Goal: Task Accomplishment & Management: Manage account settings

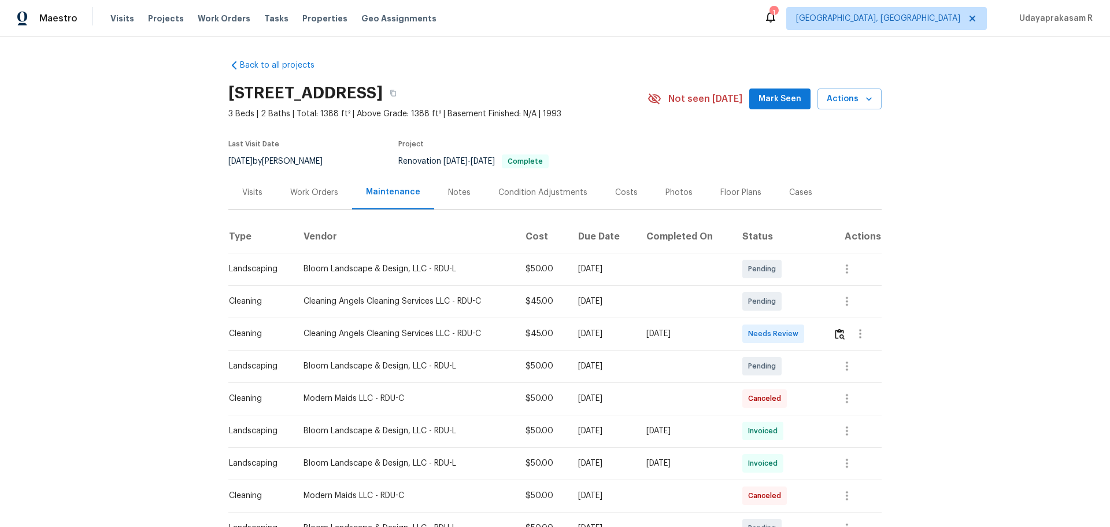
scroll to position [116, 0]
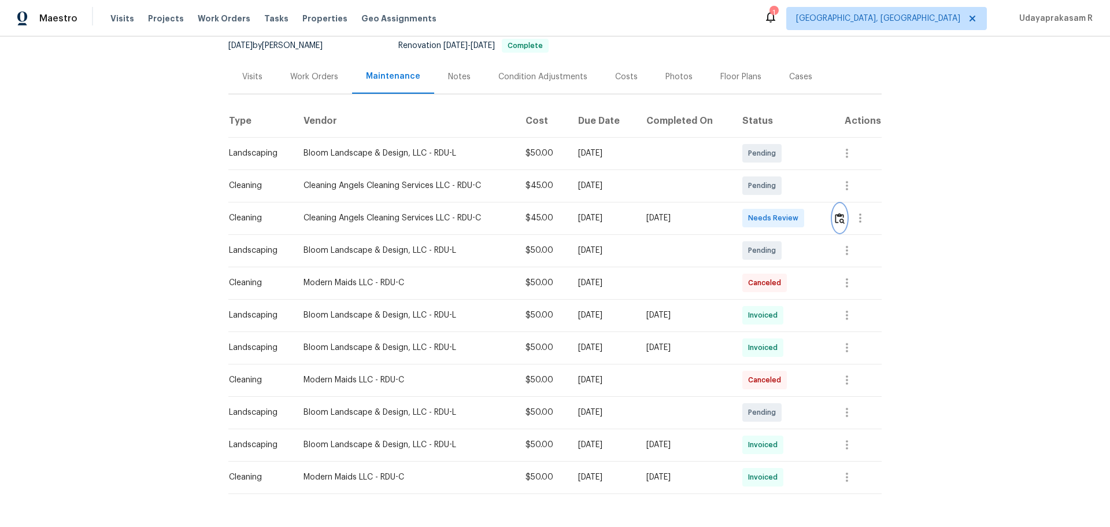
click at [836, 220] on img "button" at bounding box center [840, 218] width 10 height 11
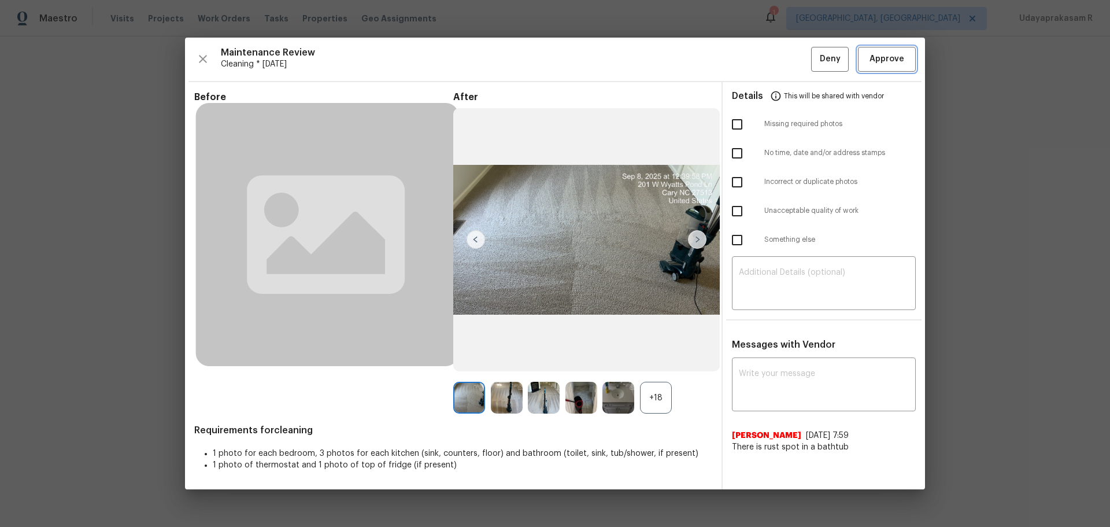
click at [887, 57] on span "Approve" at bounding box center [887, 59] width 35 height 14
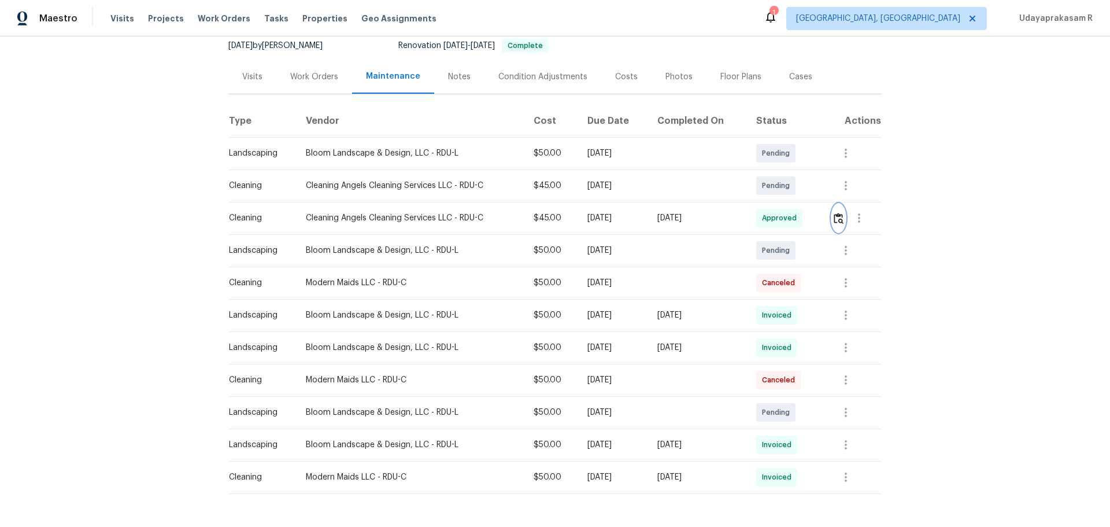
scroll to position [0, 0]
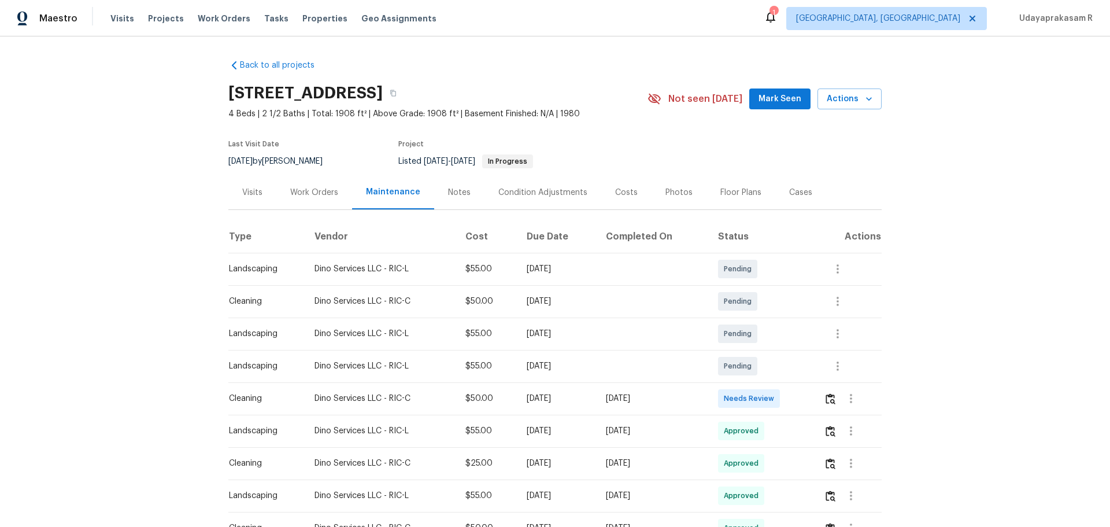
click at [307, 198] on div "Work Orders" at bounding box center [314, 192] width 76 height 34
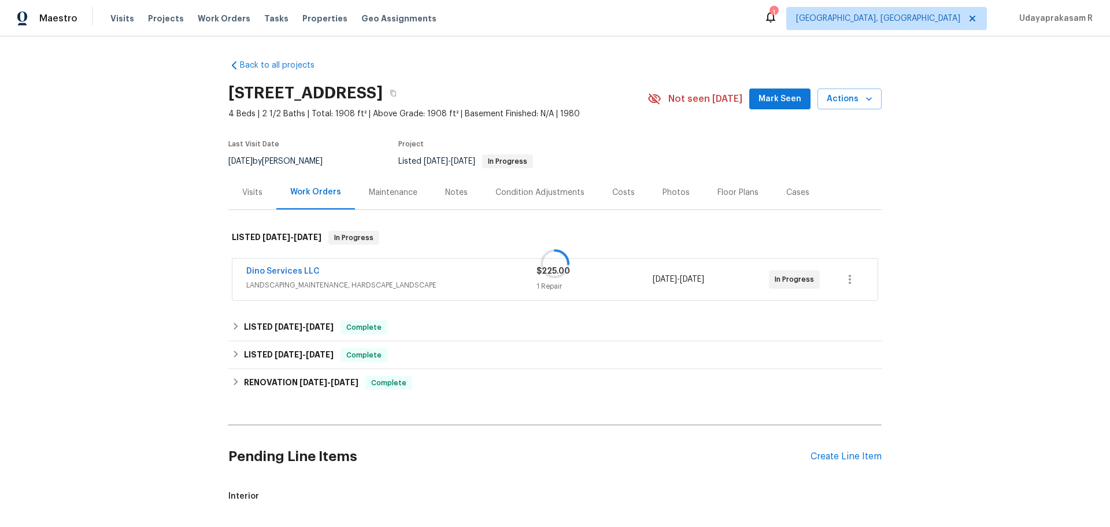
click at [244, 190] on div at bounding box center [555, 263] width 1110 height 527
click at [245, 191] on div "Visits" at bounding box center [252, 193] width 20 height 12
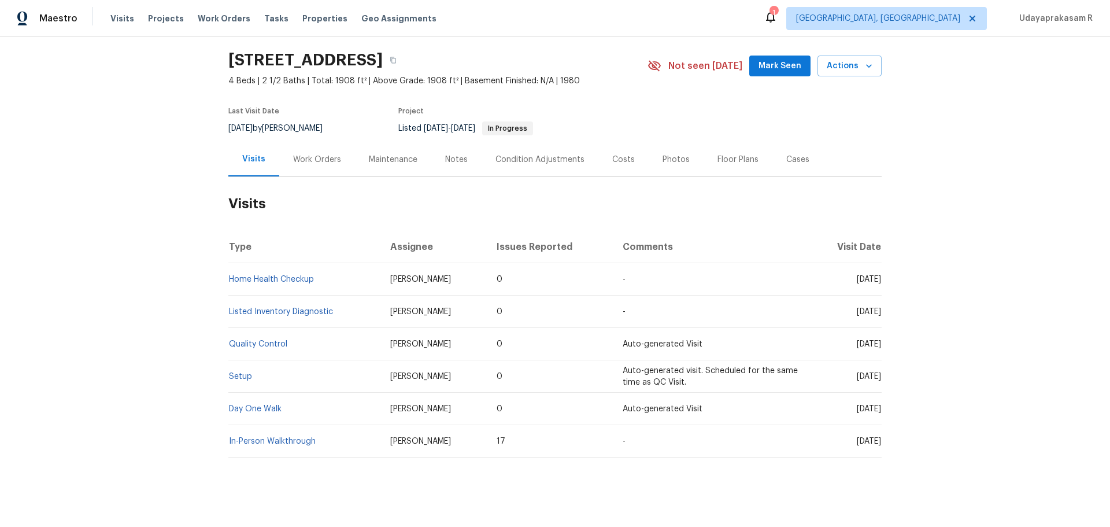
scroll to position [51, 0]
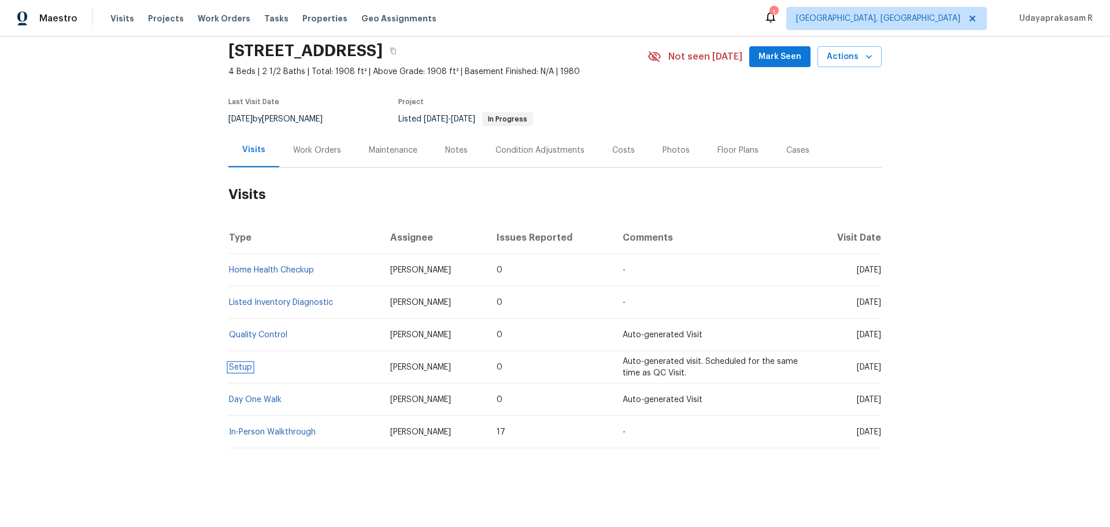
click at [238, 363] on link "Setup" at bounding box center [240, 367] width 23 height 8
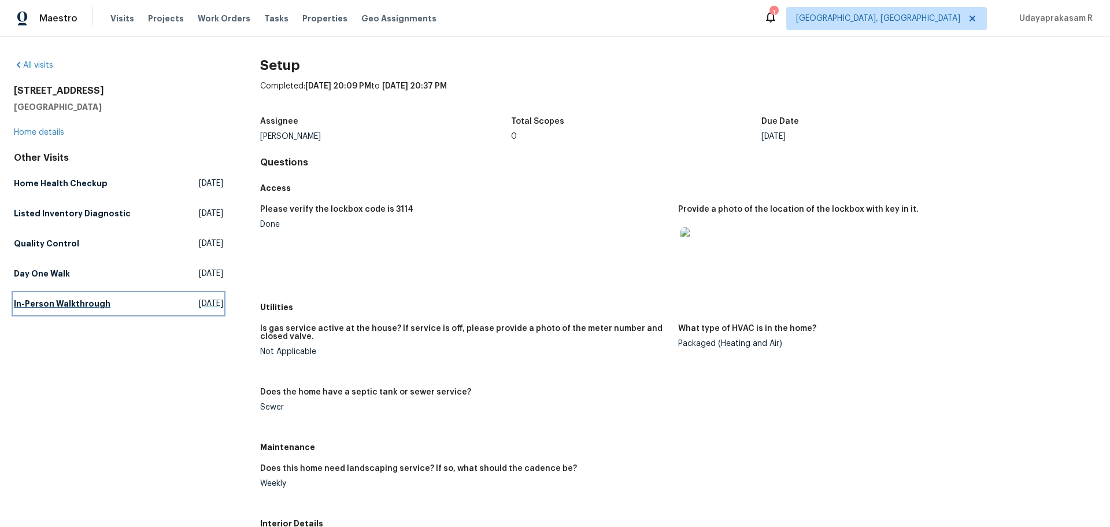
click at [48, 301] on h5 "In-Person Walkthrough" at bounding box center [62, 304] width 97 height 12
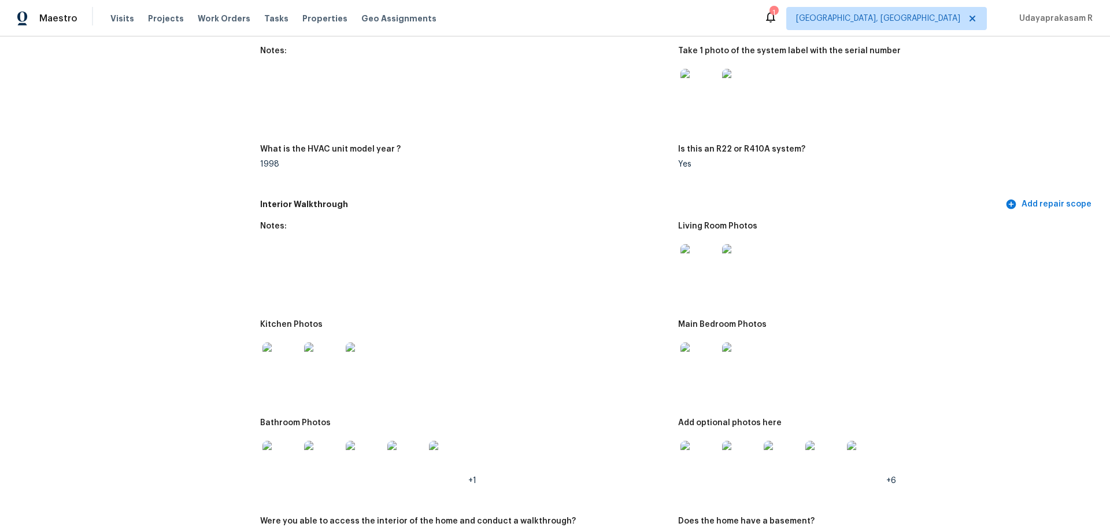
scroll to position [1099, 0]
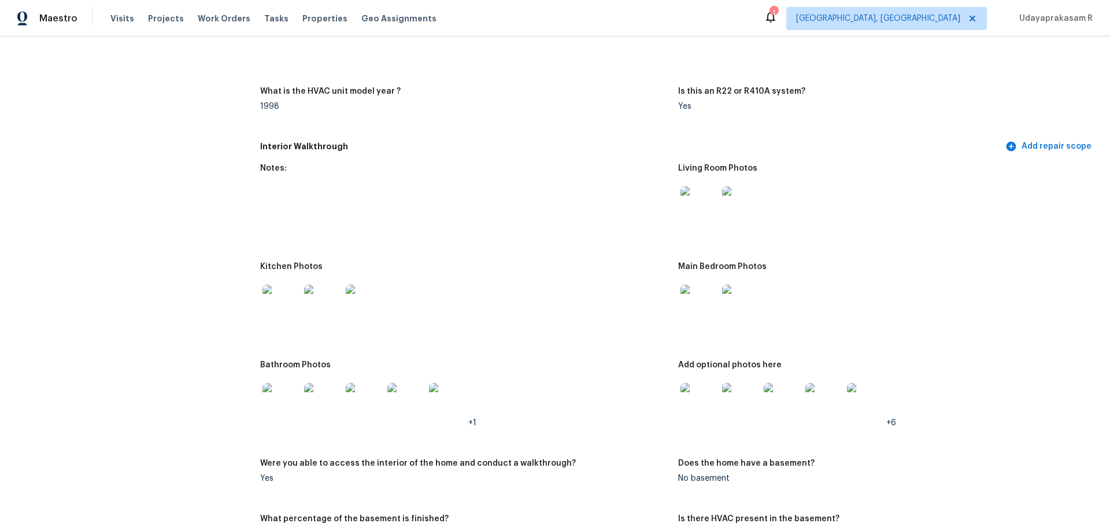
click at [689, 408] on img at bounding box center [699, 401] width 37 height 37
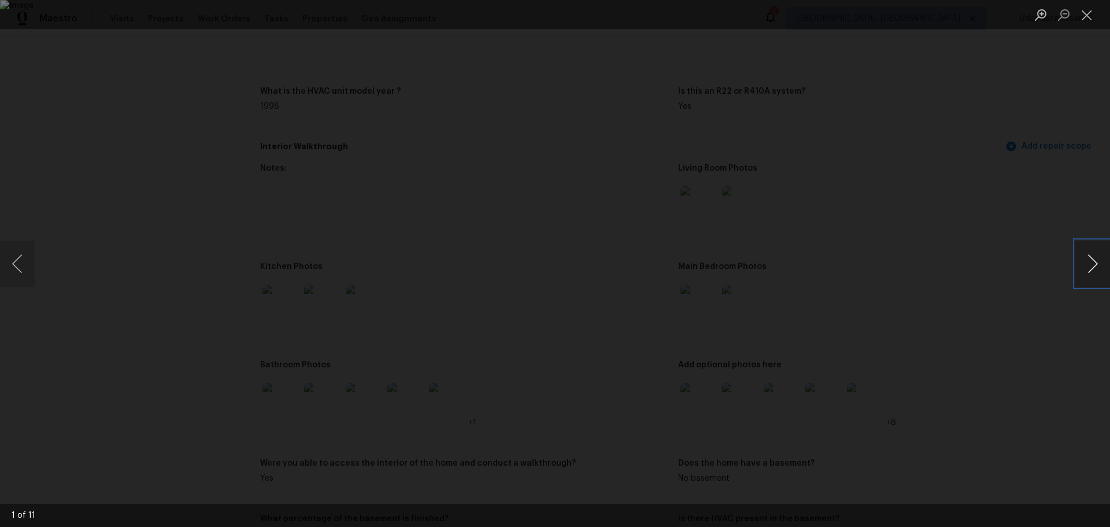
click at [1104, 273] on button "Next image" at bounding box center [1093, 264] width 35 height 46
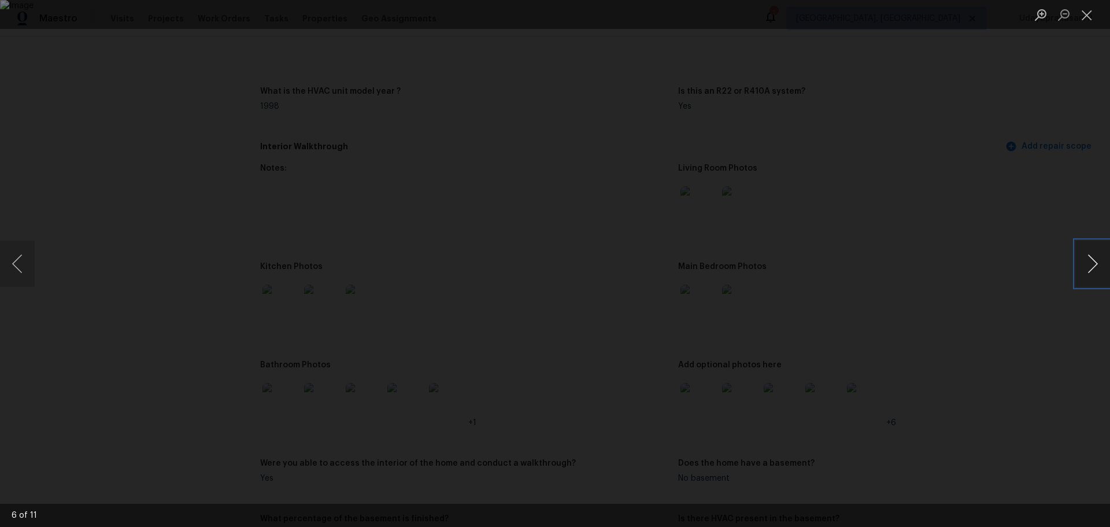
click at [1104, 273] on button "Next image" at bounding box center [1093, 264] width 35 height 46
click at [1095, 257] on button "Next image" at bounding box center [1093, 264] width 35 height 46
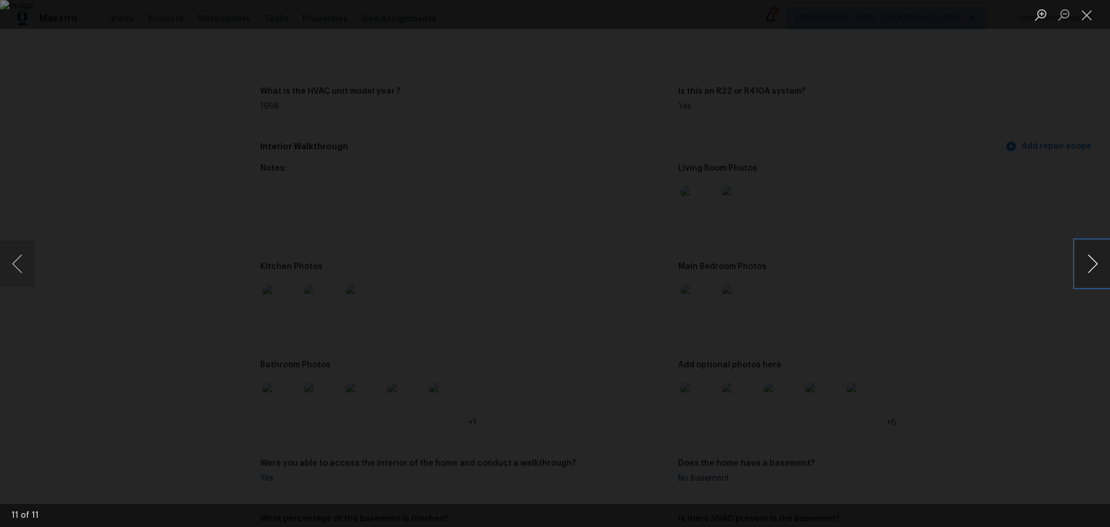
click at [1095, 257] on button "Next image" at bounding box center [1093, 264] width 35 height 46
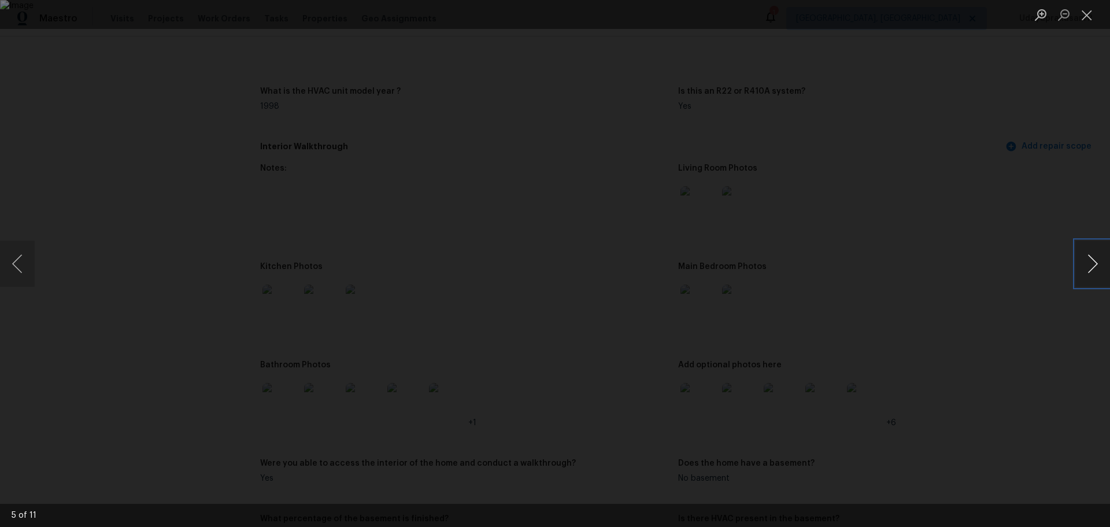
click at [1095, 257] on button "Next image" at bounding box center [1093, 264] width 35 height 46
click at [1089, 13] on button "Close lightbox" at bounding box center [1087, 15] width 23 height 20
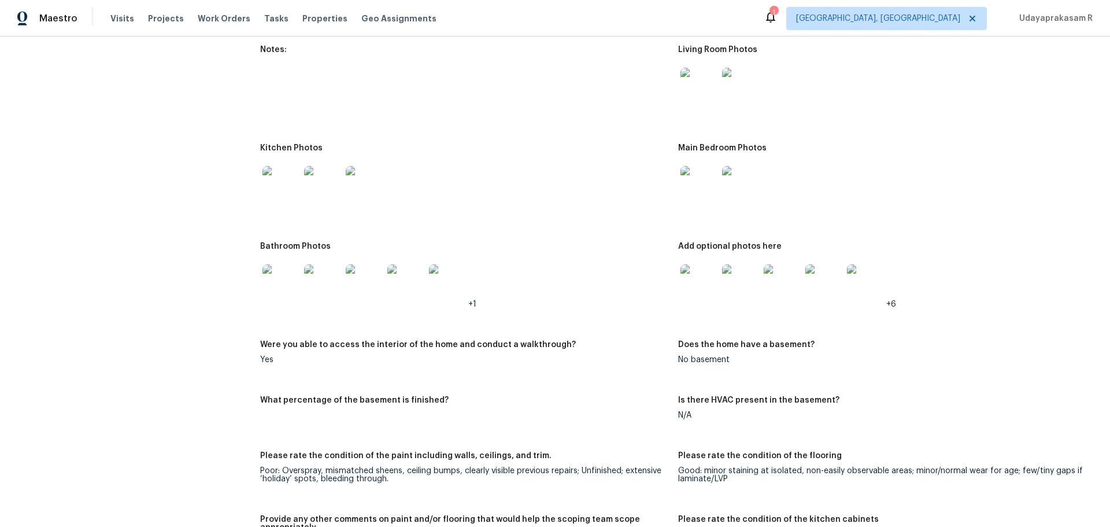
scroll to position [1214, 0]
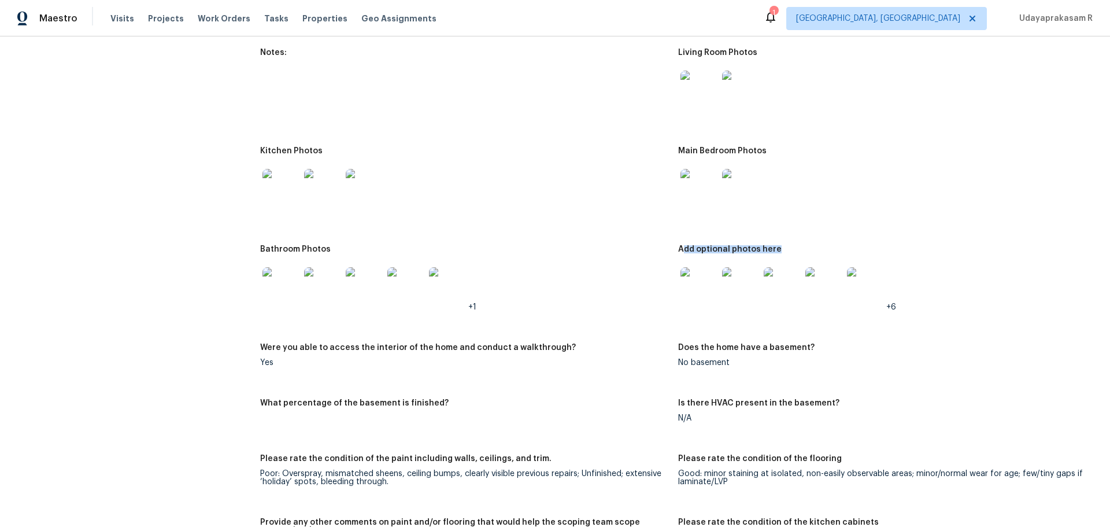
drag, startPoint x: 762, startPoint y: 239, endPoint x: 774, endPoint y: 238, distance: 11.7
click at [774, 245] on div "Add optional photos here" at bounding box center [882, 252] width 409 height 15
click at [688, 173] on img at bounding box center [699, 187] width 37 height 37
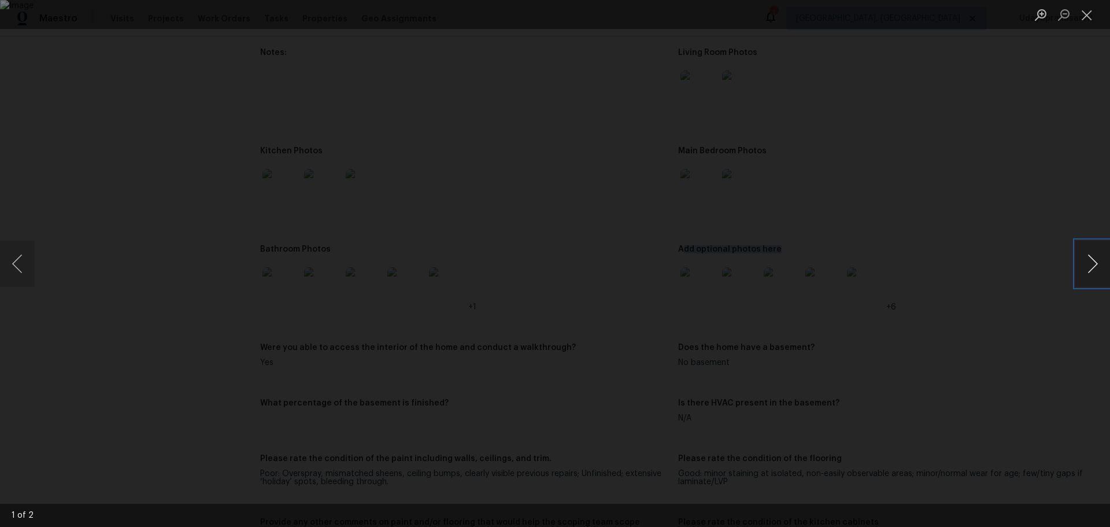
click at [1100, 268] on button "Next image" at bounding box center [1093, 264] width 35 height 46
click at [21, 261] on button "Previous image" at bounding box center [17, 264] width 35 height 46
click at [1085, 16] on button "Close lightbox" at bounding box center [1087, 15] width 23 height 20
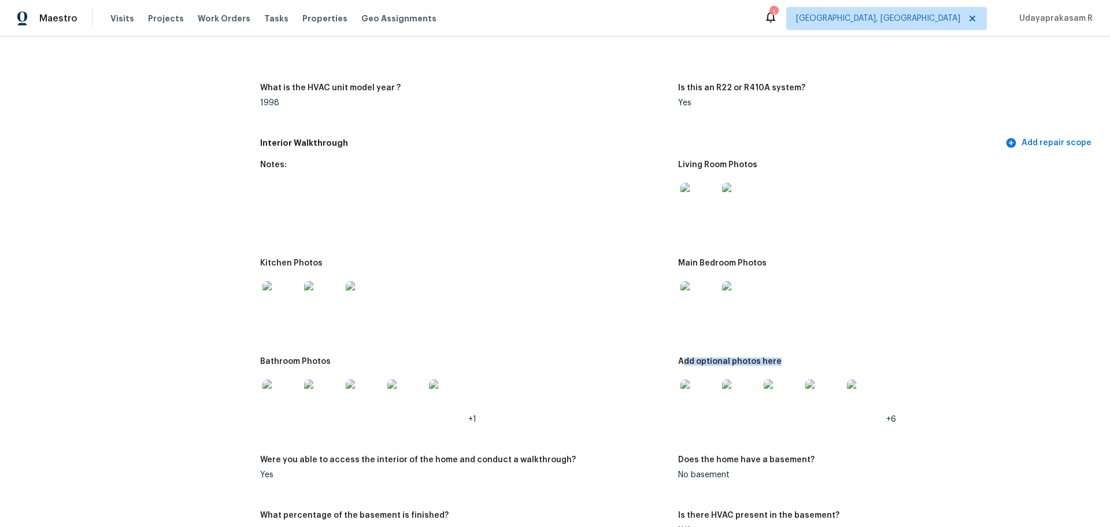
scroll to position [1099, 0]
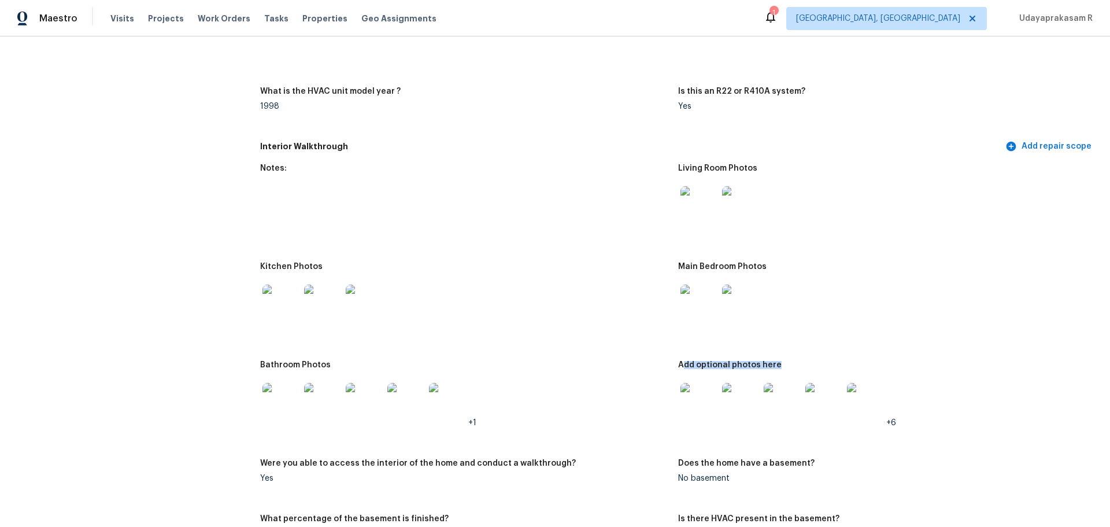
click at [688, 198] on img at bounding box center [699, 204] width 37 height 37
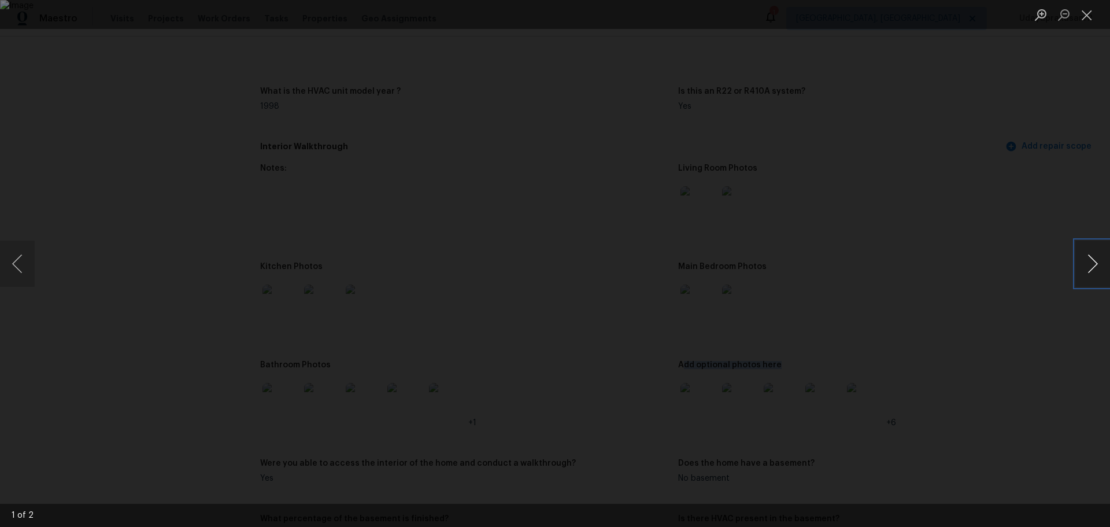
click at [1099, 268] on button "Next image" at bounding box center [1093, 264] width 35 height 46
click at [28, 267] on button "Previous image" at bounding box center [17, 264] width 35 height 46
click at [1095, 21] on button "Close lightbox" at bounding box center [1087, 15] width 23 height 20
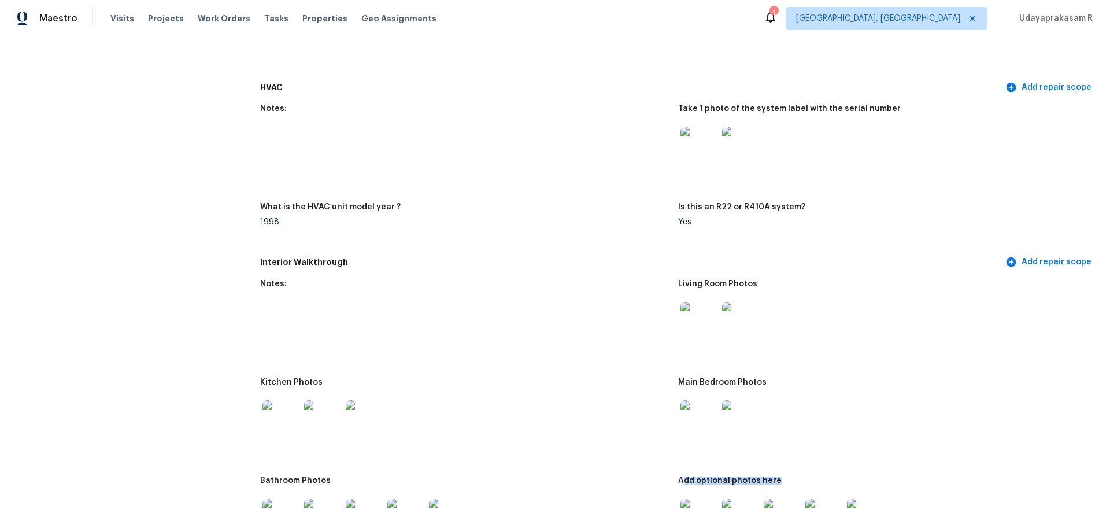
scroll to position [1156, 0]
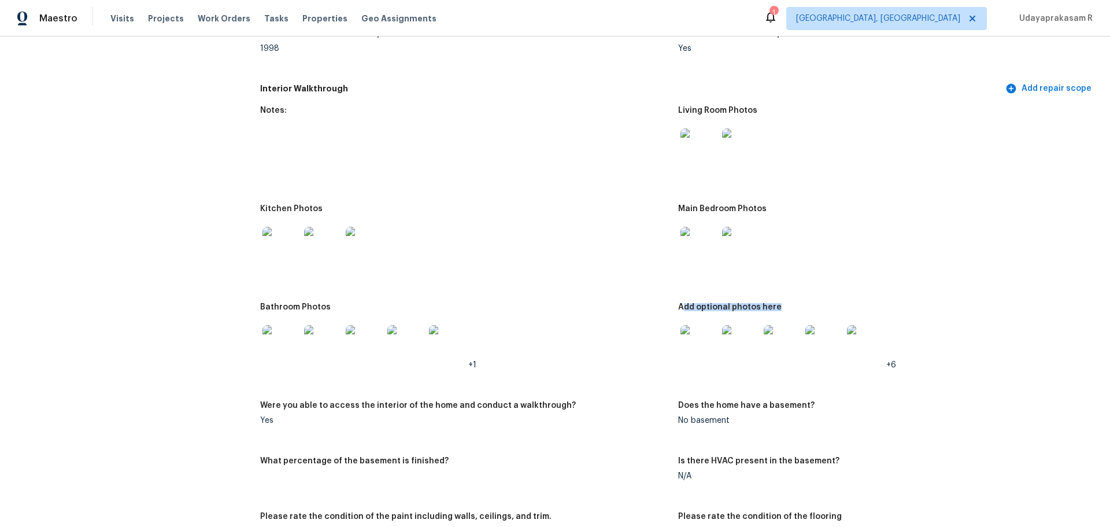
click at [272, 327] on img at bounding box center [281, 343] width 37 height 37
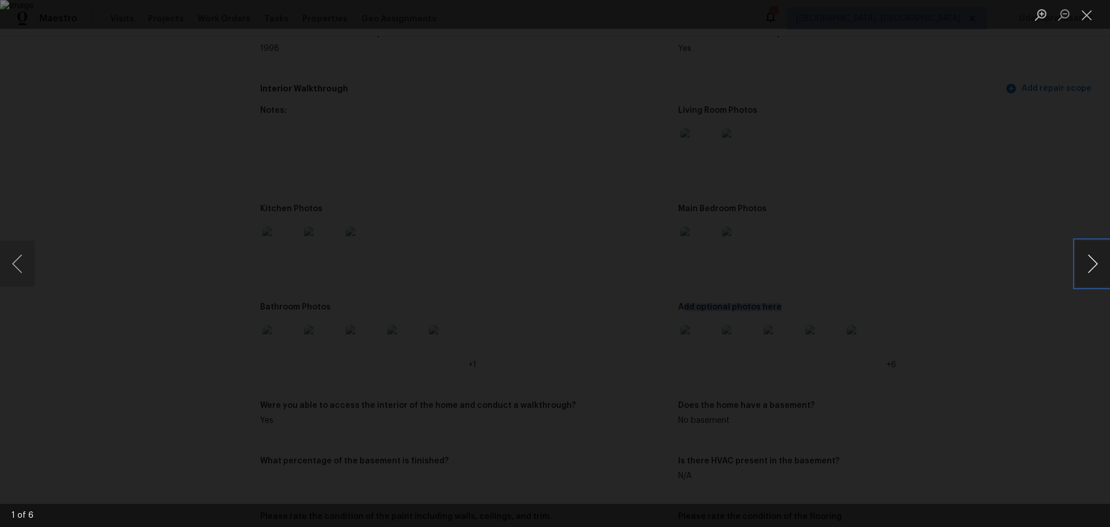
click at [1091, 264] on button "Next image" at bounding box center [1093, 264] width 35 height 46
click at [1094, 264] on button "Next image" at bounding box center [1093, 264] width 35 height 46
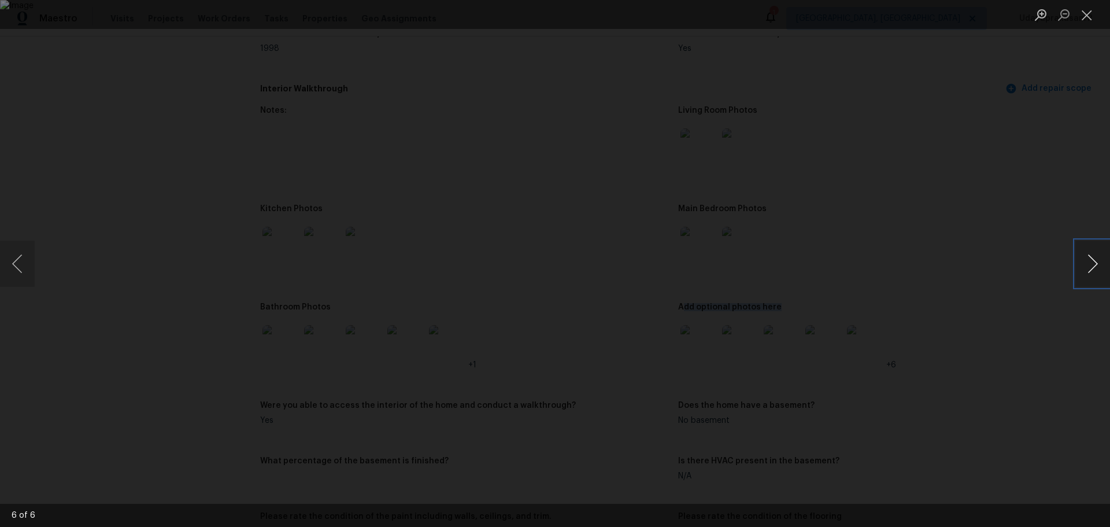
click at [1094, 264] on button "Next image" at bounding box center [1093, 264] width 35 height 46
click at [1095, 264] on button "Next image" at bounding box center [1093, 264] width 35 height 46
click at [1082, 20] on button "Close lightbox" at bounding box center [1087, 15] width 23 height 20
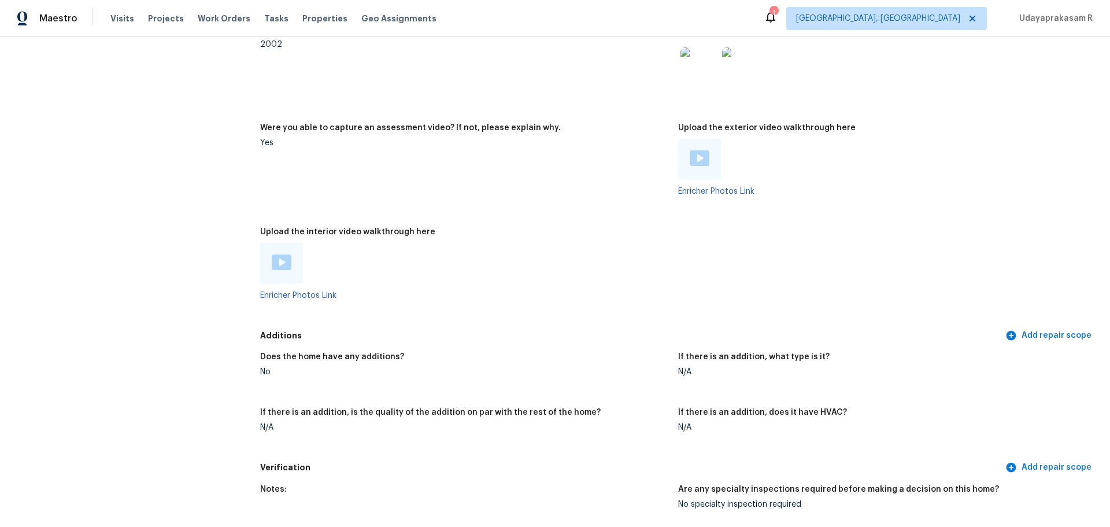
scroll to position [2024, 0]
click at [282, 256] on img at bounding box center [282, 264] width 20 height 16
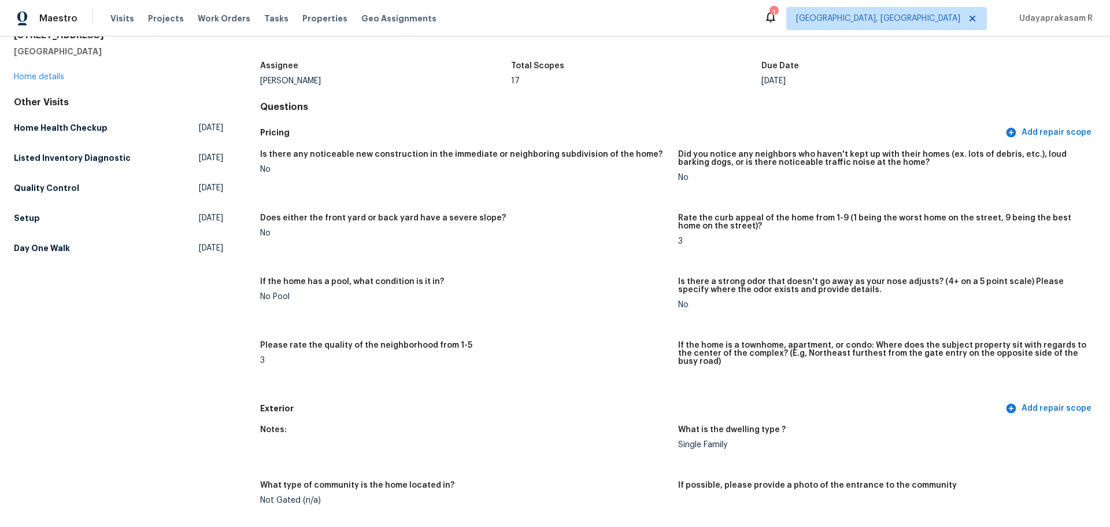
scroll to position [0, 0]
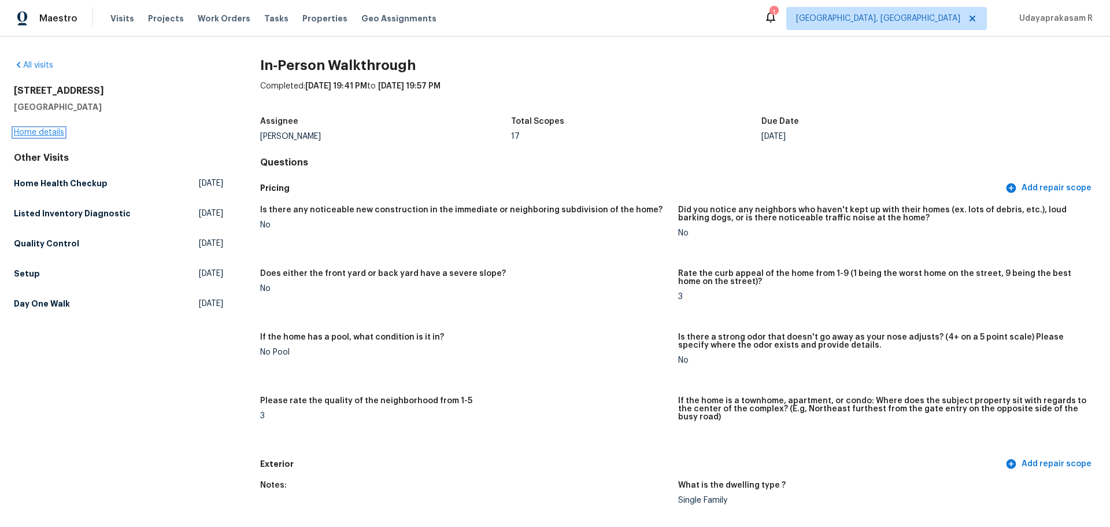
click at [30, 136] on link "Home details" at bounding box center [39, 132] width 50 height 8
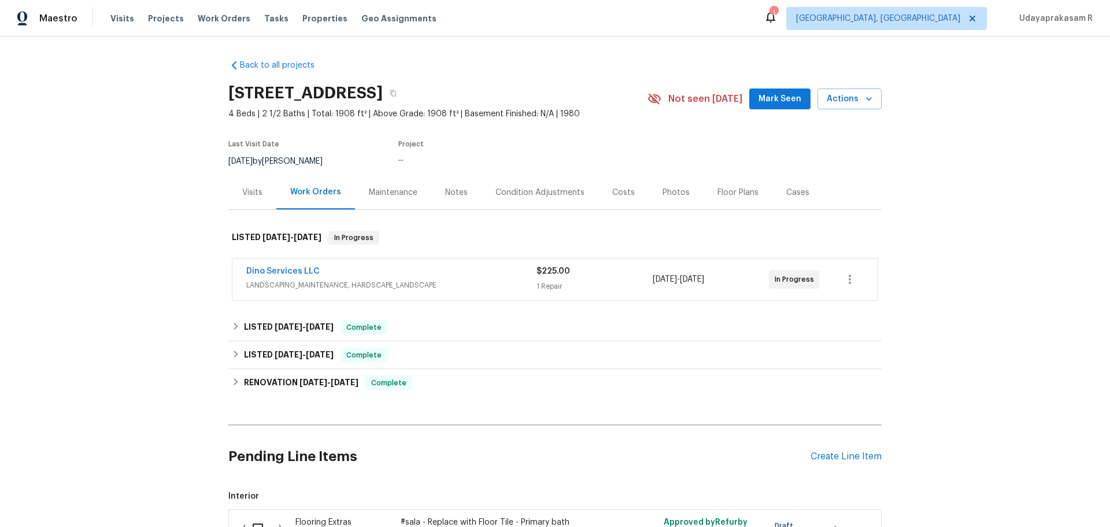
click at [379, 189] on div "Maintenance" at bounding box center [393, 193] width 49 height 12
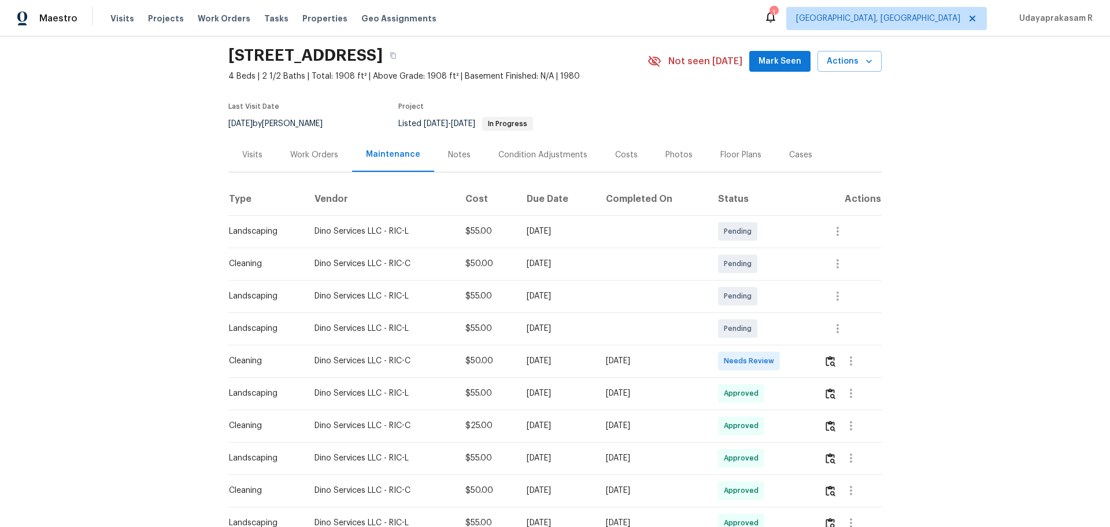
scroll to position [58, 0]
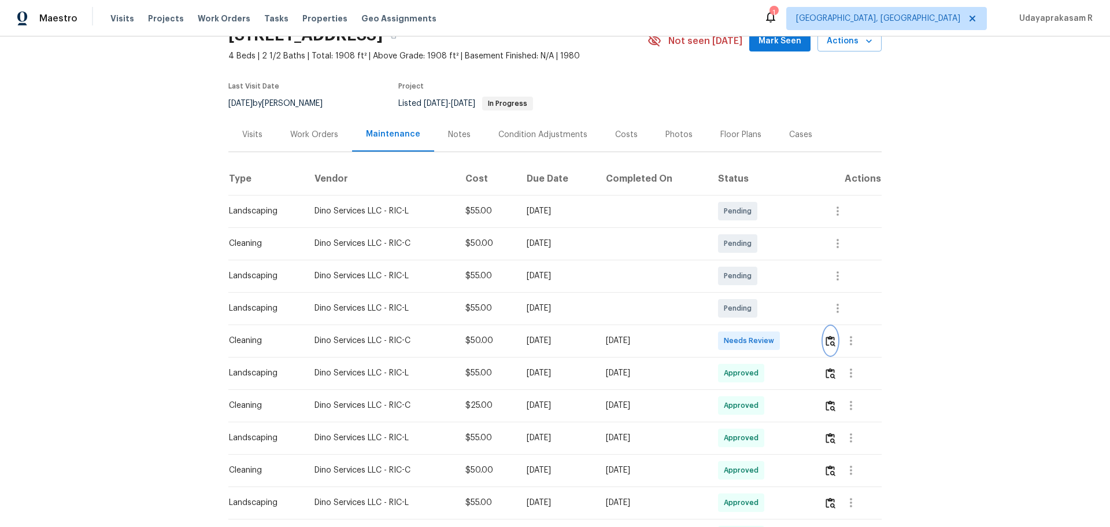
click at [830, 341] on img "button" at bounding box center [831, 340] width 10 height 11
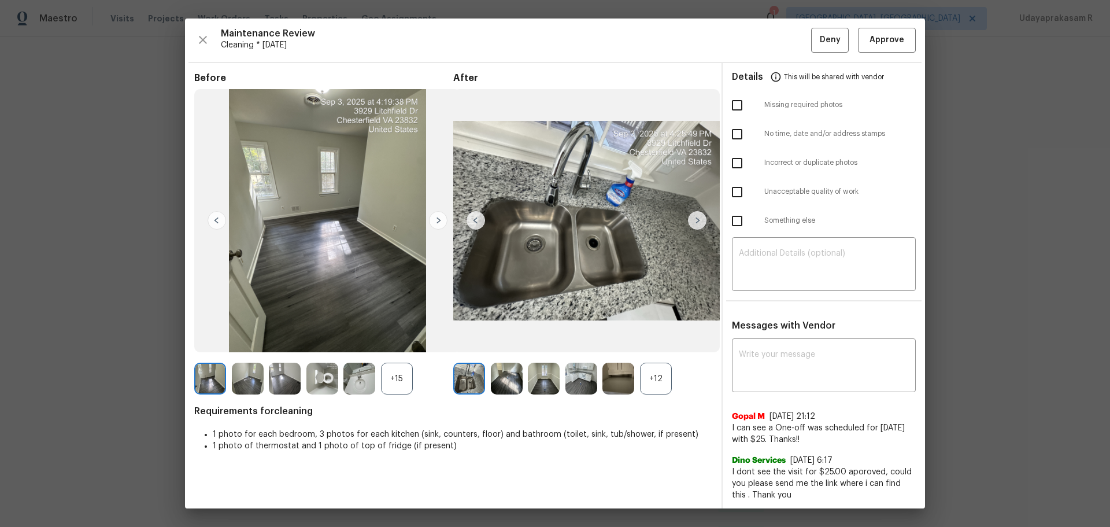
click at [730, 108] on input "checkbox" at bounding box center [737, 105] width 24 height 24
checkbox input "true"
click at [772, 271] on textarea at bounding box center [824, 265] width 170 height 32
paste textarea "Maintenance Audit Team: Hello! Unfortunately, this cleaning visit completed on …"
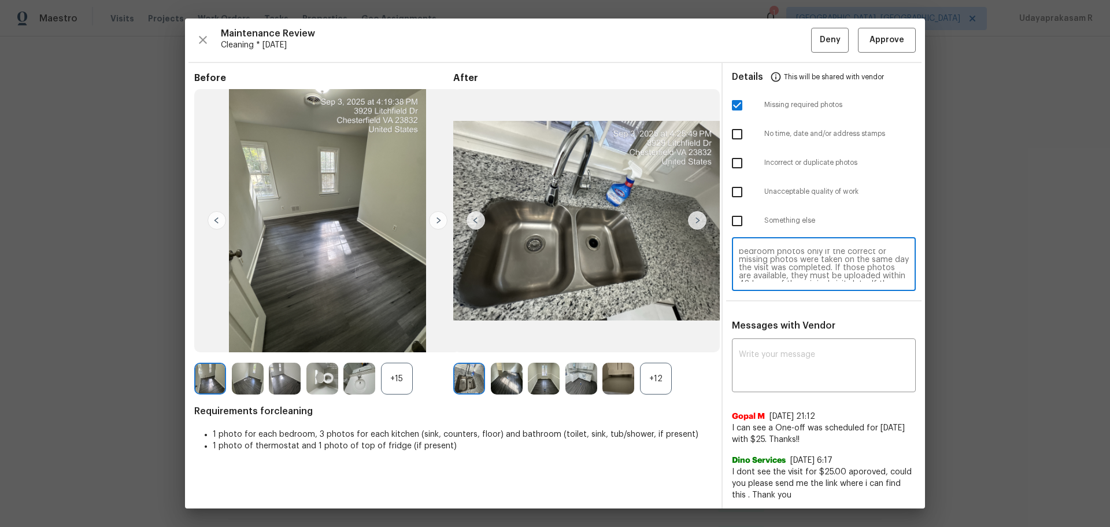
scroll to position [0, 0]
type textarea "Maintenance Audit Team: Hello! Unfortunately, this cleaning visit completed on …"
click at [795, 360] on textarea at bounding box center [824, 366] width 170 height 32
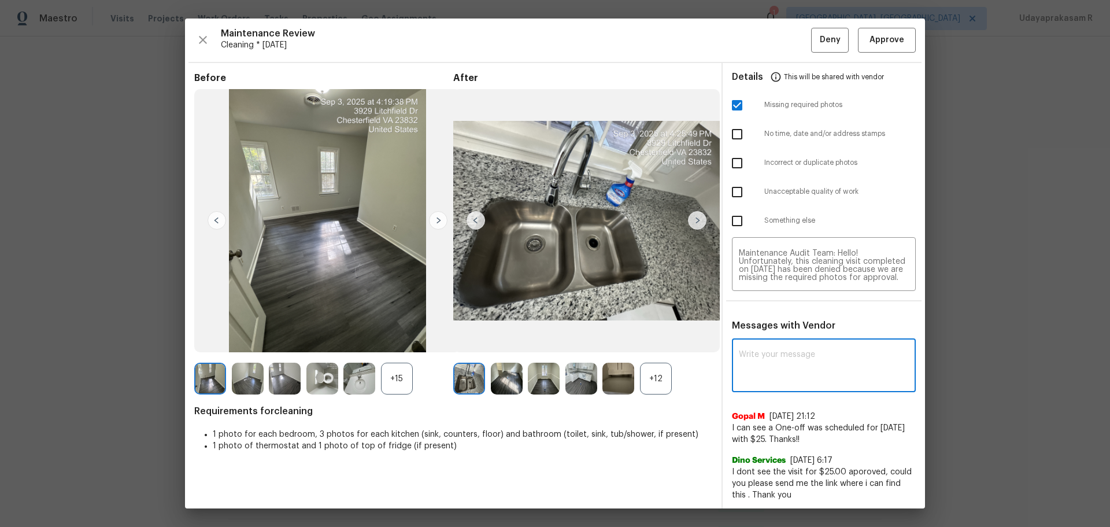
paste textarea "Maintenance Audit Team: Hello! Unfortunately, this cleaning visit completed on …"
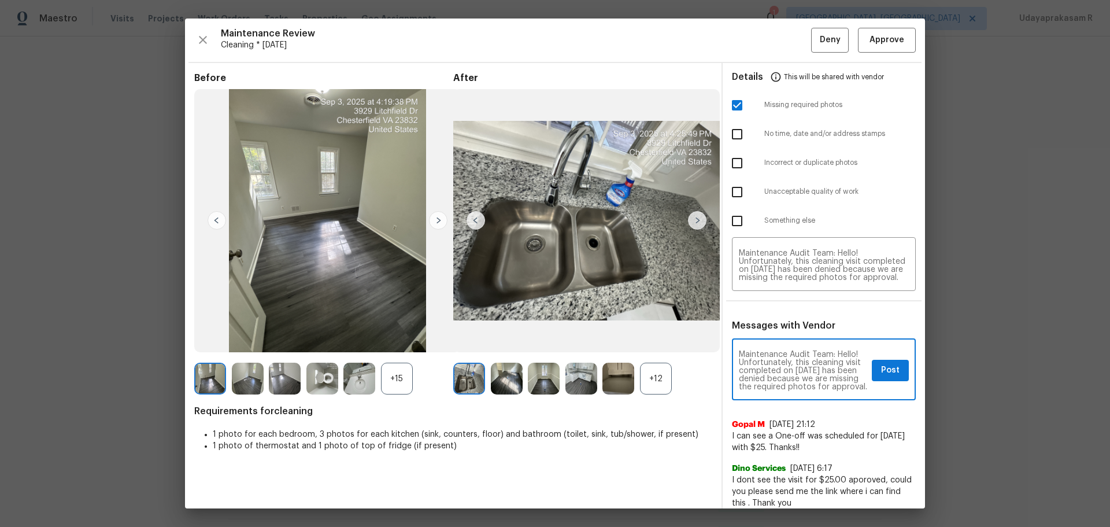
type textarea "Maintenance Audit Team: Hello! Unfortunately, this cleaning visit completed on …"
click at [645, 372] on div "+12" at bounding box center [656, 379] width 32 height 32
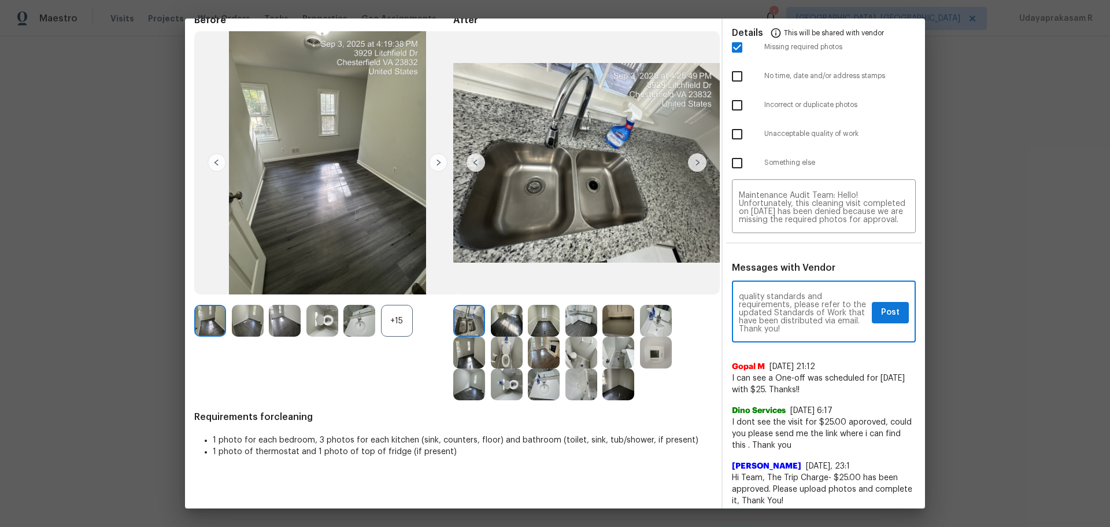
scroll to position [170, 0]
click at [881, 309] on span "Post" at bounding box center [890, 312] width 19 height 14
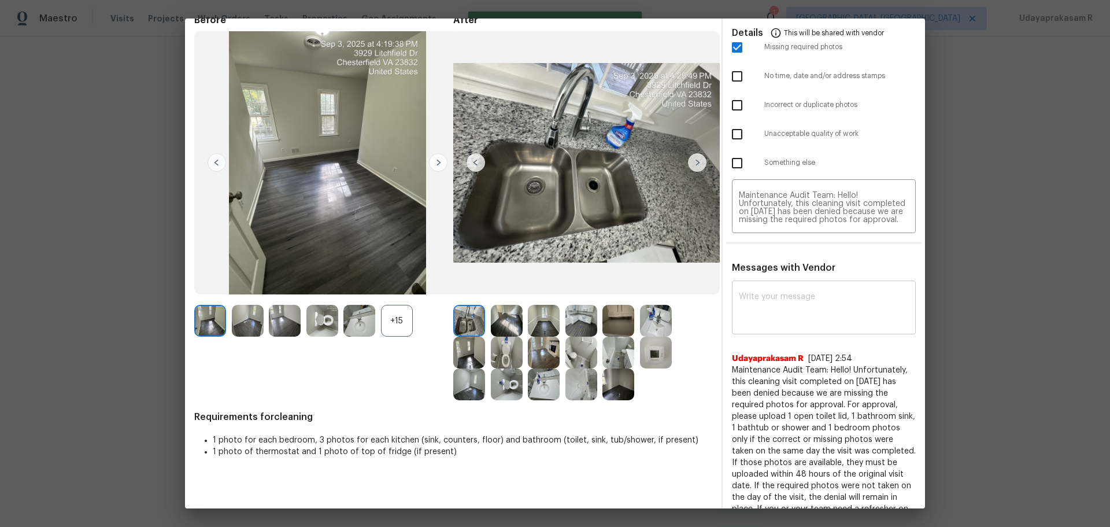
scroll to position [0, 0]
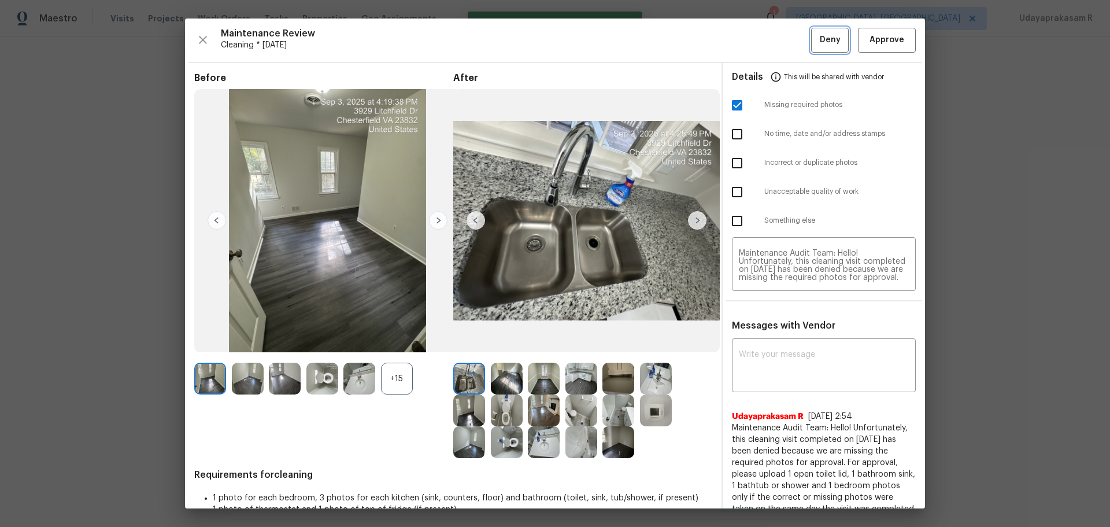
click at [820, 45] on span "Deny" at bounding box center [830, 40] width 21 height 14
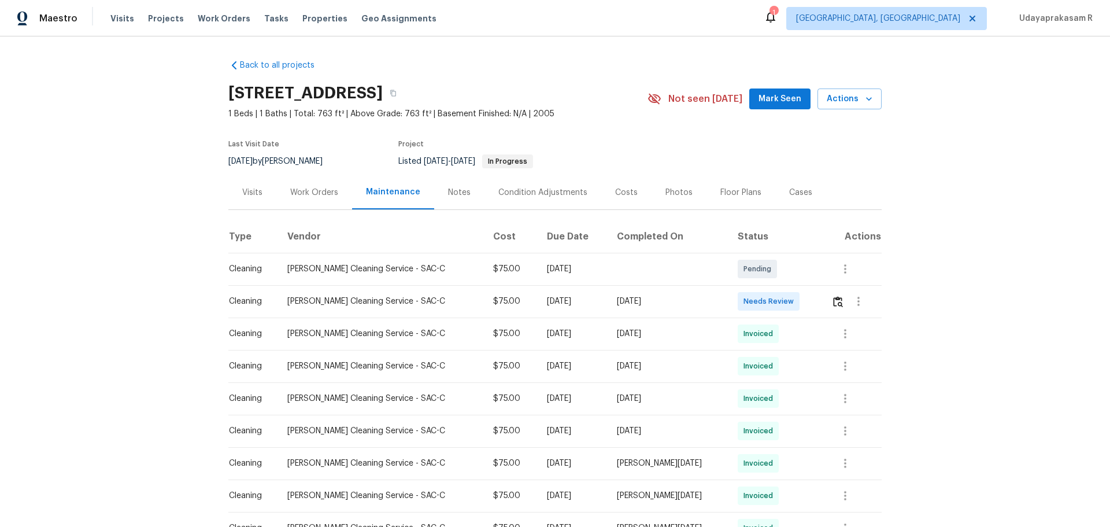
scroll to position [58, 0]
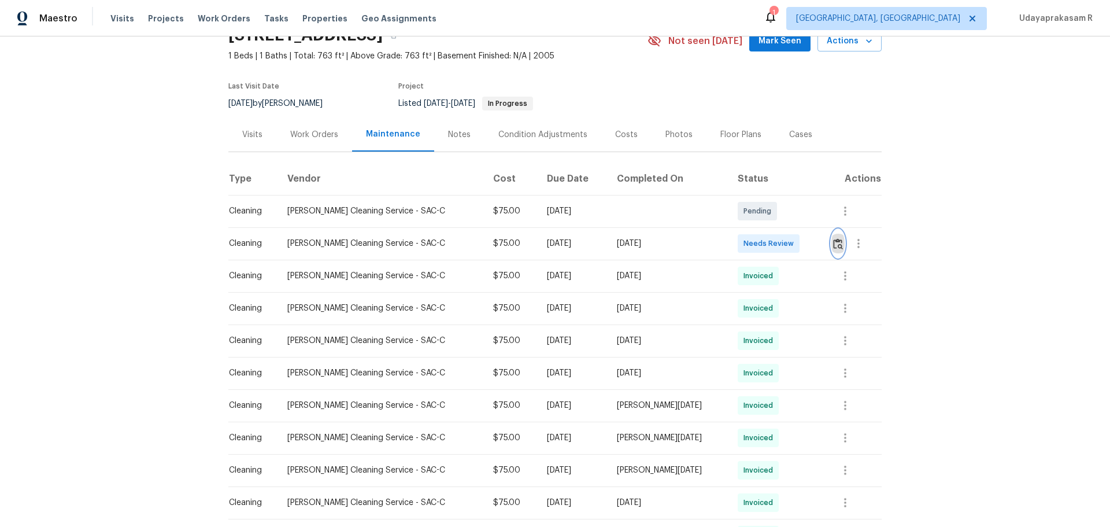
click at [833, 243] on img "button" at bounding box center [838, 243] width 10 height 11
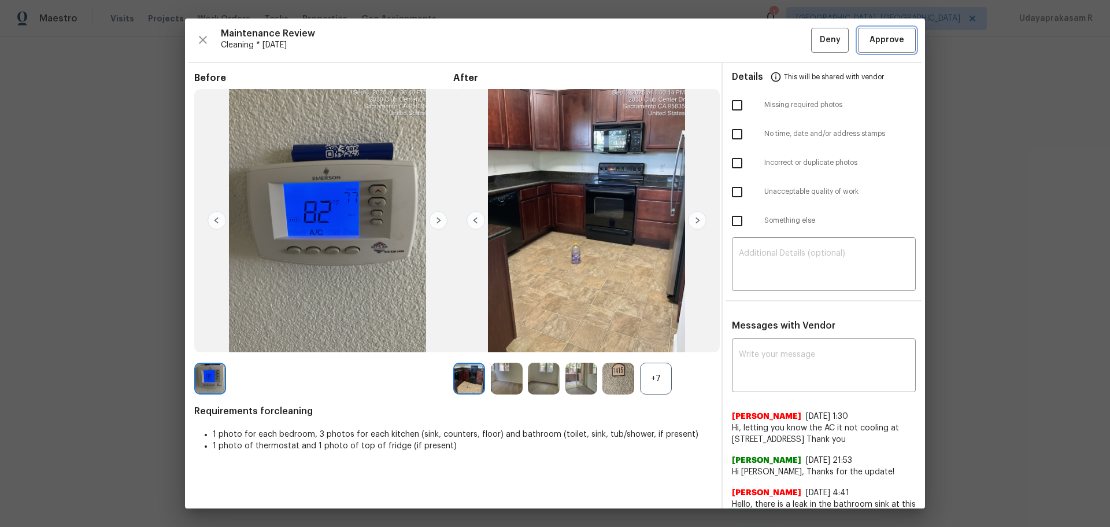
click at [883, 36] on span "Approve" at bounding box center [887, 40] width 35 height 14
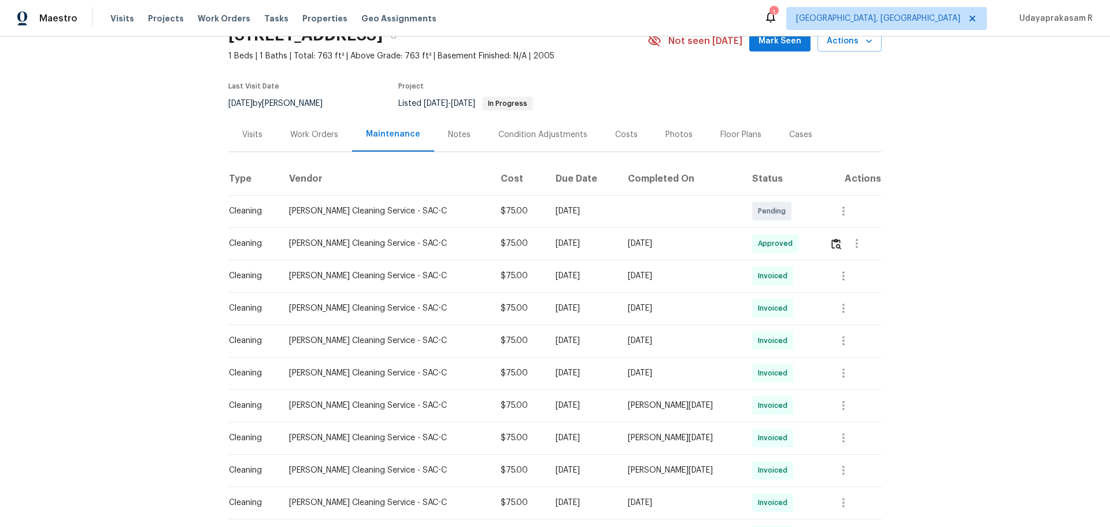
click at [903, 232] on div "Back to all projects 1900 Danbrook Dr Unit 1415, Sacramento, CA 95835 1 Beds | …" at bounding box center [555, 281] width 1110 height 490
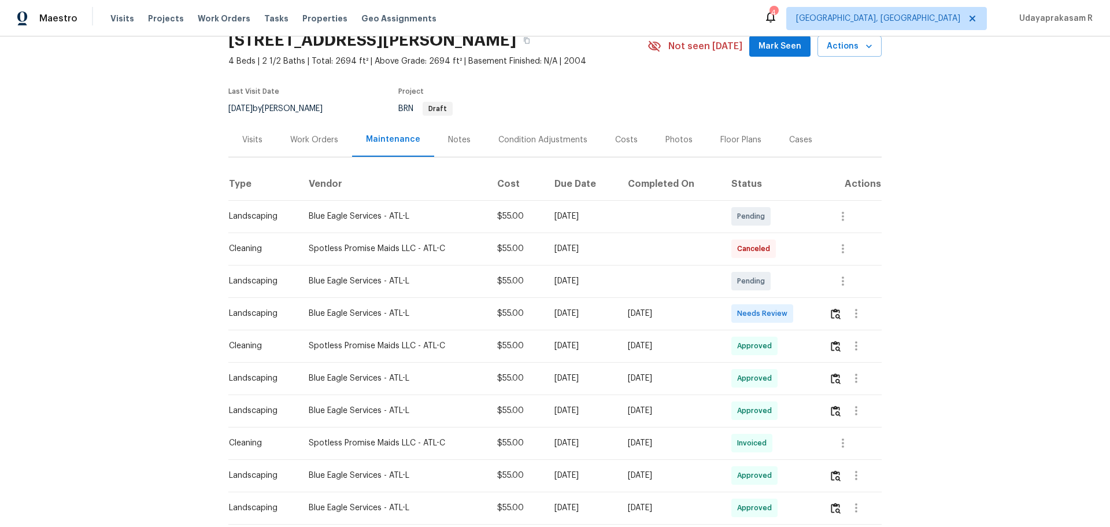
scroll to position [173, 0]
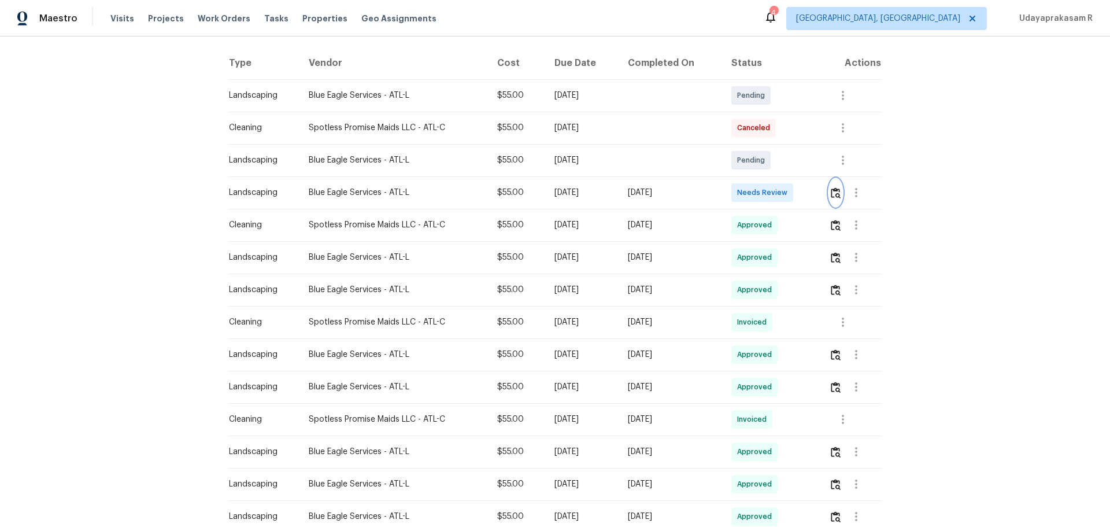
click at [789, 201] on button "button" at bounding box center [835, 193] width 13 height 28
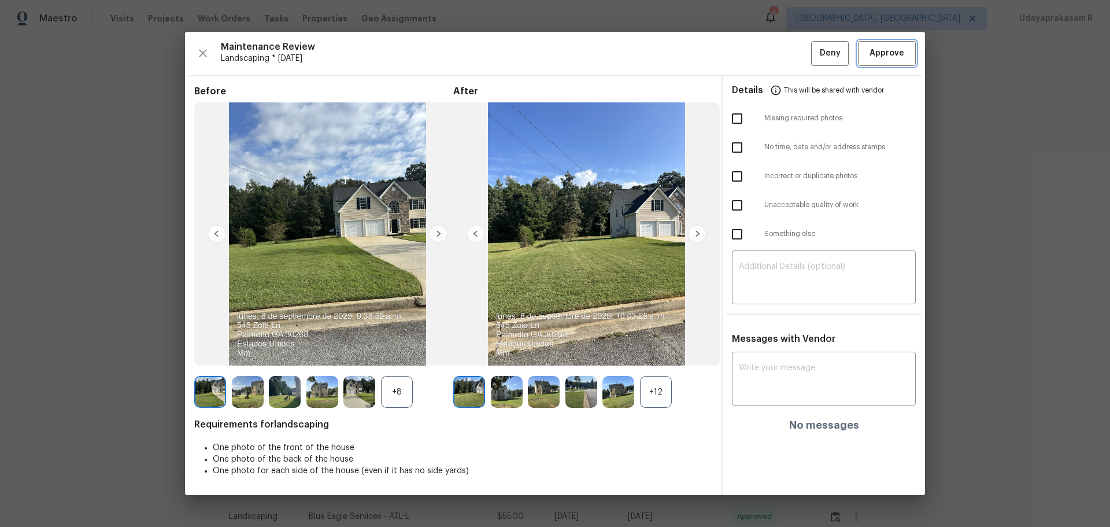
click at [789, 47] on span "Approve" at bounding box center [887, 53] width 35 height 14
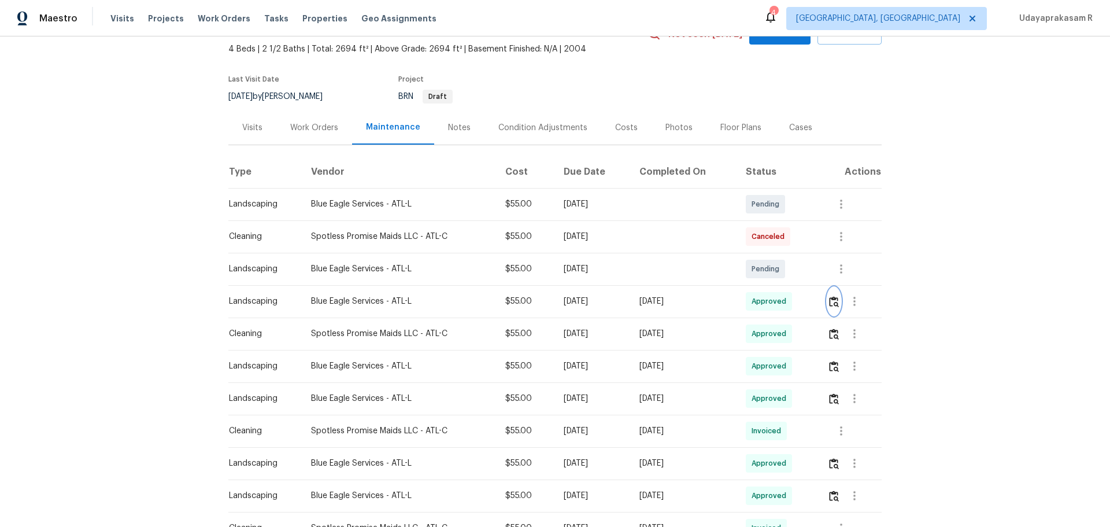
scroll to position [0, 0]
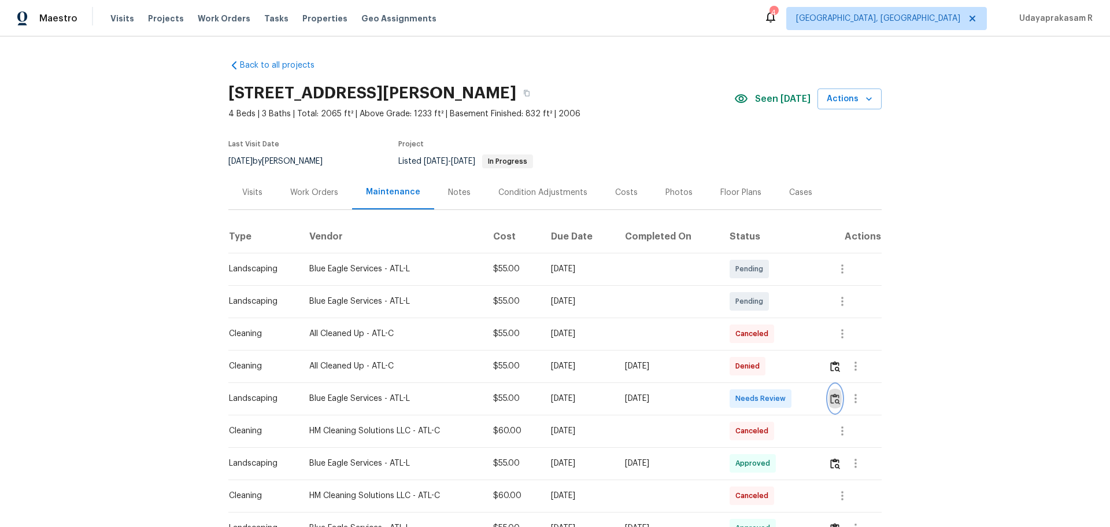
click at [789, 346] on img "button" at bounding box center [835, 398] width 10 height 11
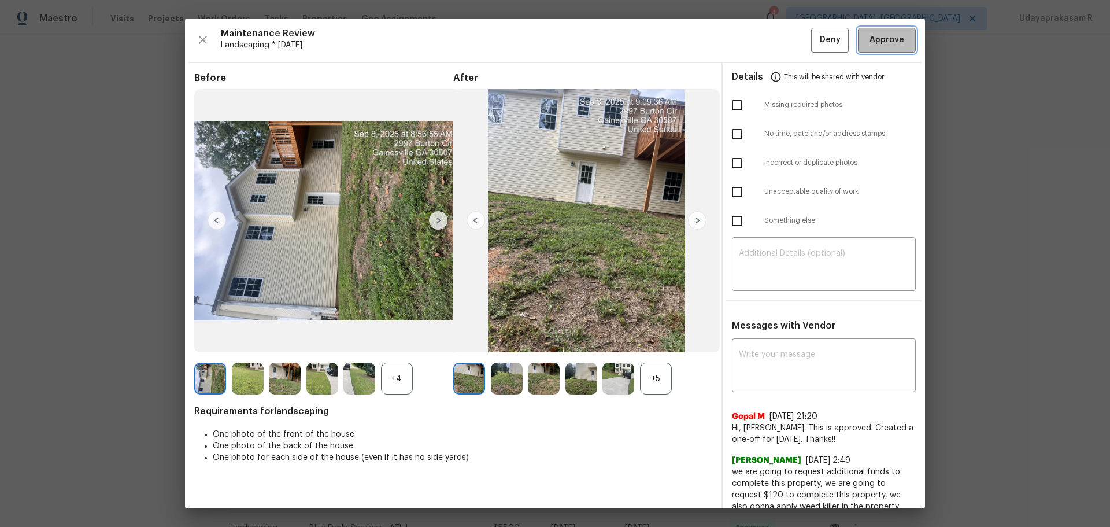
click at [789, 46] on span "Approve" at bounding box center [887, 40] width 35 height 14
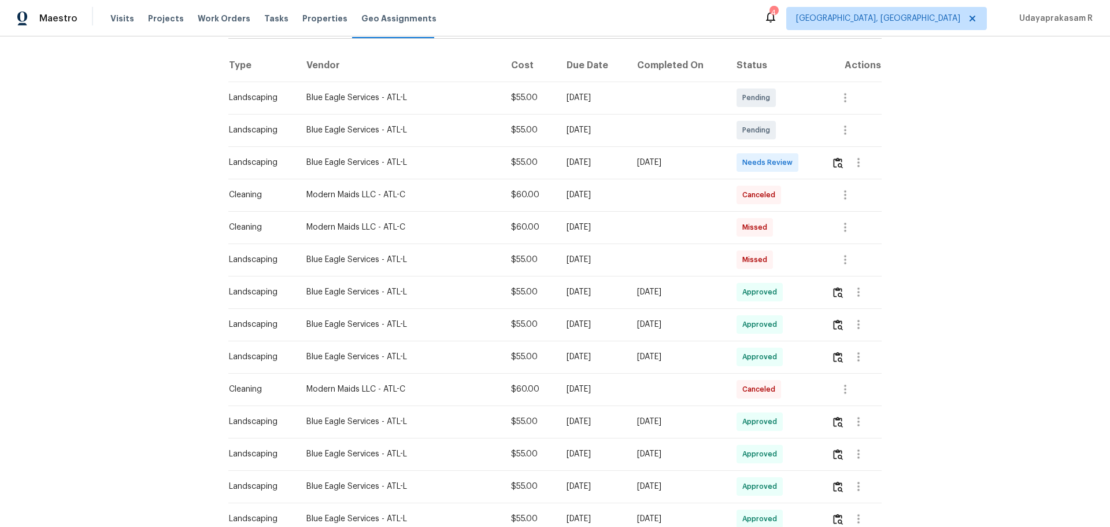
scroll to position [173, 0]
click at [789, 165] on img "button" at bounding box center [838, 160] width 10 height 11
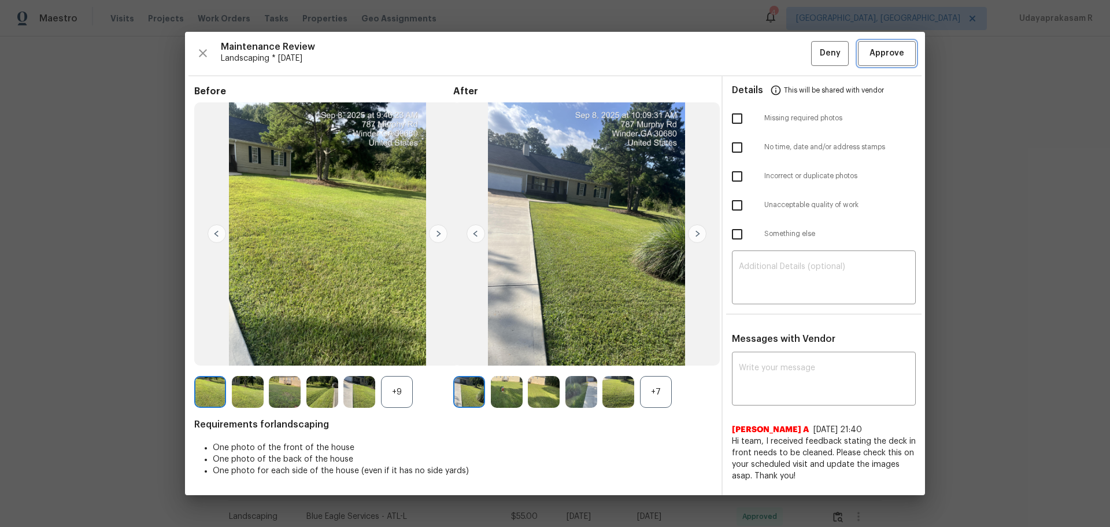
click at [789, 51] on span "Approve" at bounding box center [887, 53] width 35 height 14
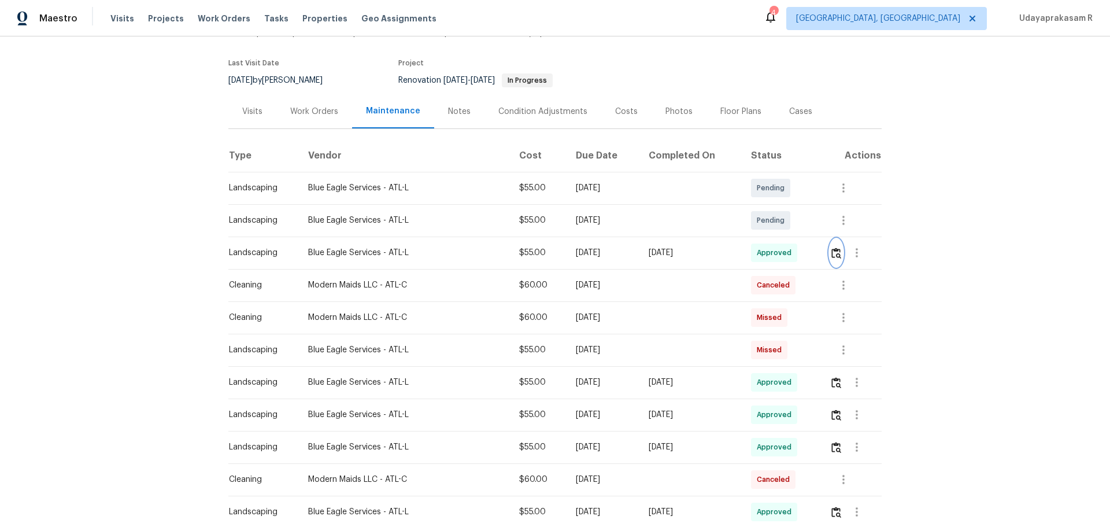
scroll to position [0, 0]
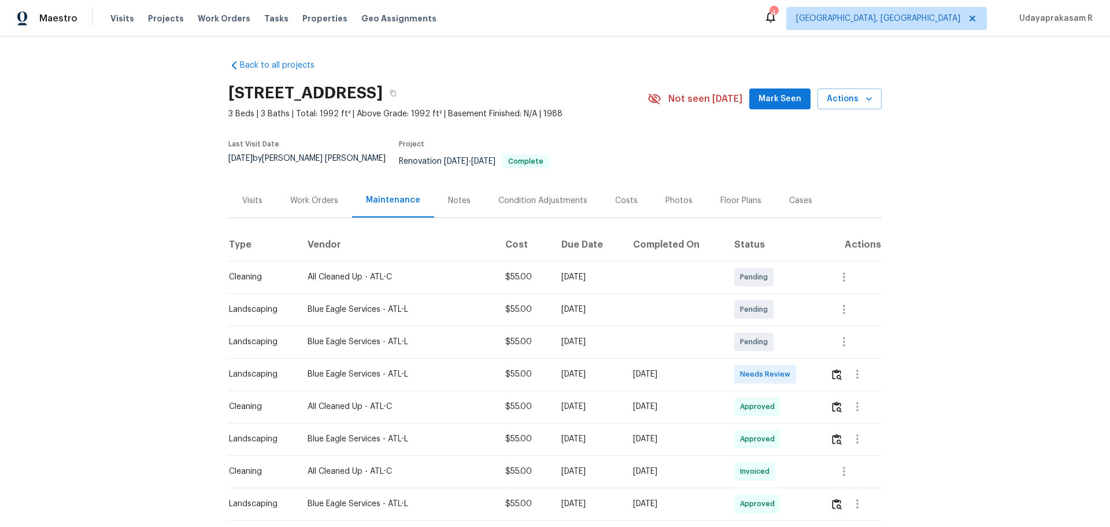
scroll to position [173, 0]
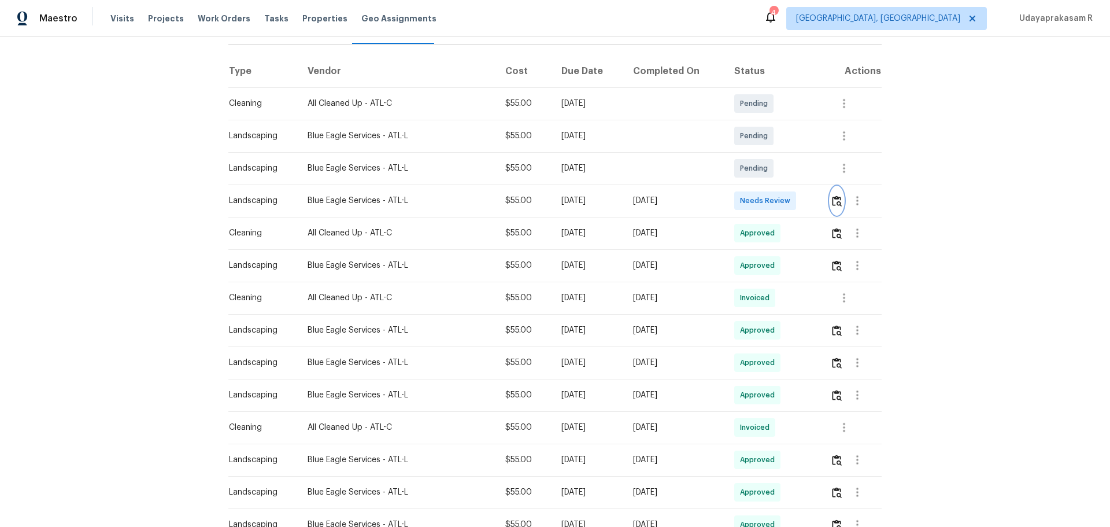
click at [789, 195] on img "button" at bounding box center [837, 200] width 10 height 11
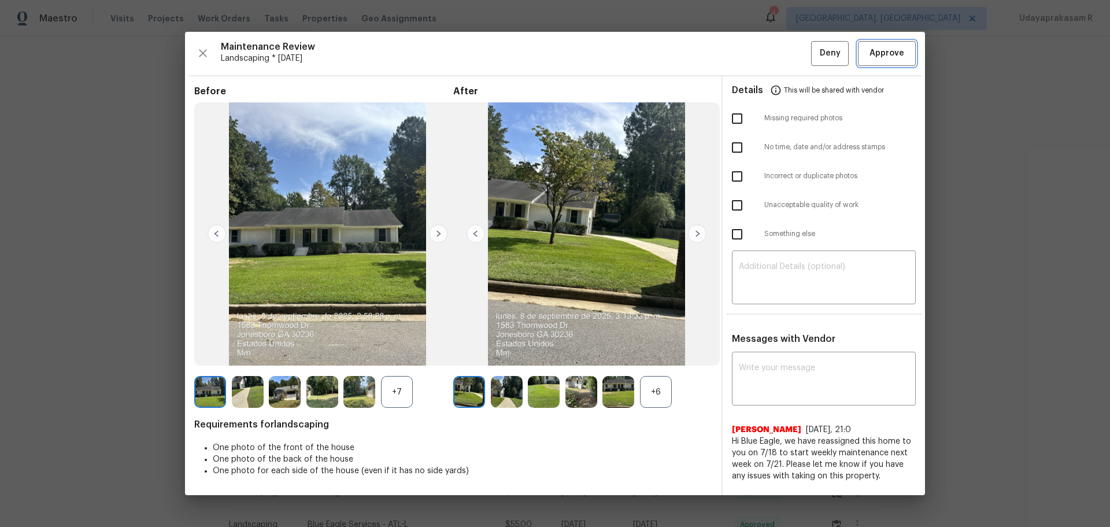
click at [789, 59] on span "Approve" at bounding box center [887, 53] width 35 height 14
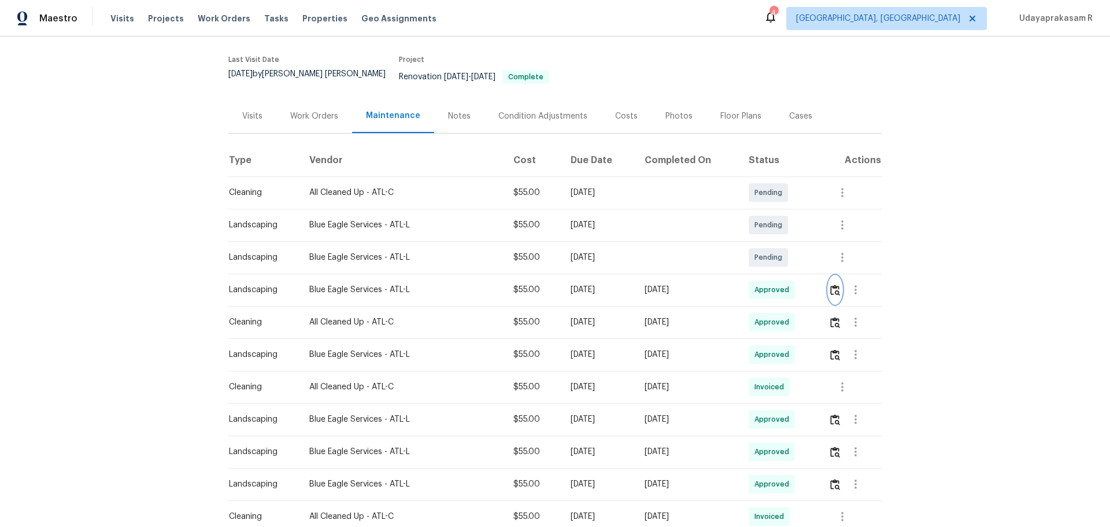
scroll to position [0, 0]
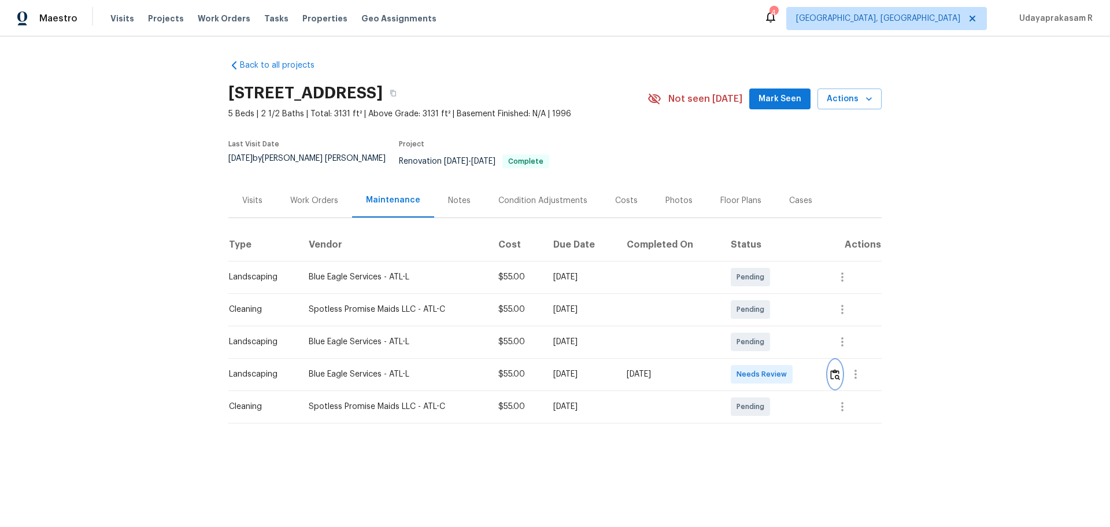
click at [789, 346] on button "button" at bounding box center [835, 374] width 13 height 28
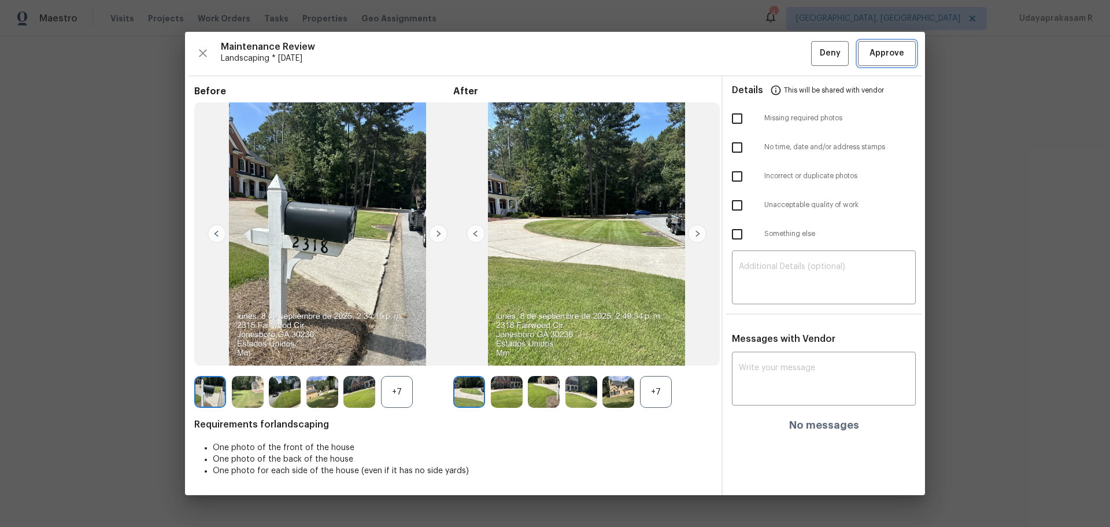
click at [789, 61] on button "Approve" at bounding box center [887, 53] width 58 height 25
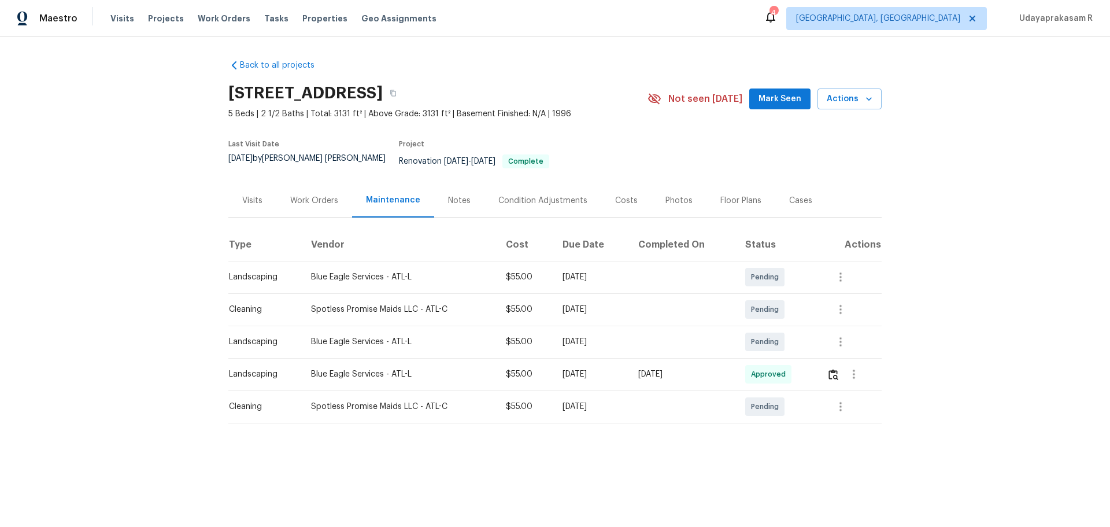
click at [789, 301] on div "Back to all projects 2318 Fairwood Cir, Jonesboro, GA 30236 5 Beds | 2 1/2 Bath…" at bounding box center [555, 264] width 1110 height 456
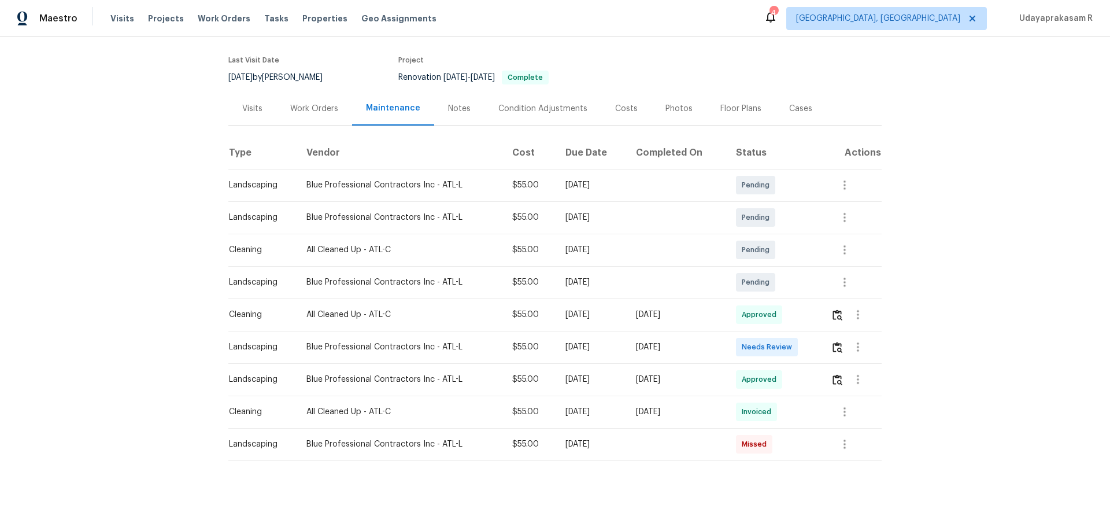
scroll to position [96, 0]
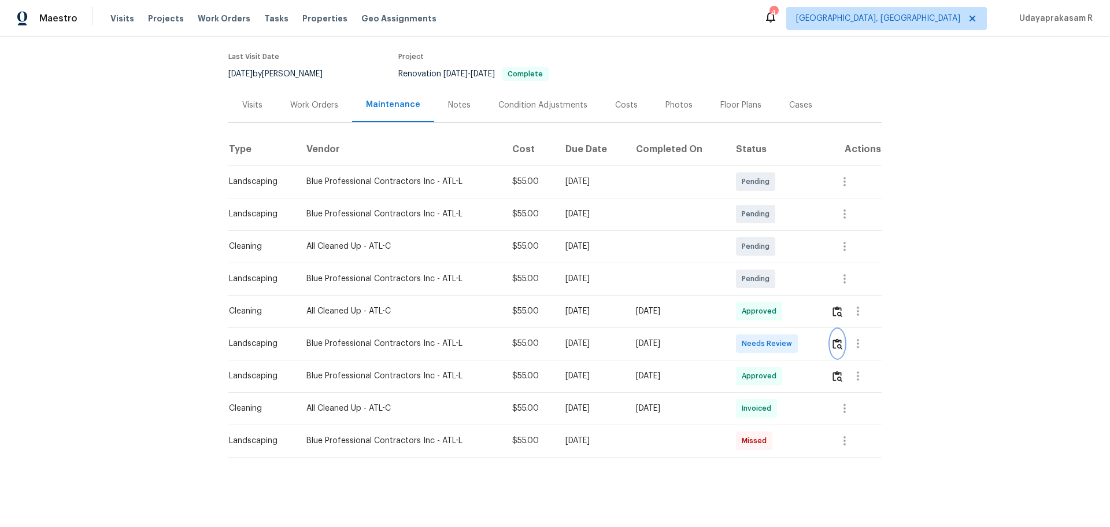
click at [789, 338] on img "button" at bounding box center [838, 343] width 10 height 11
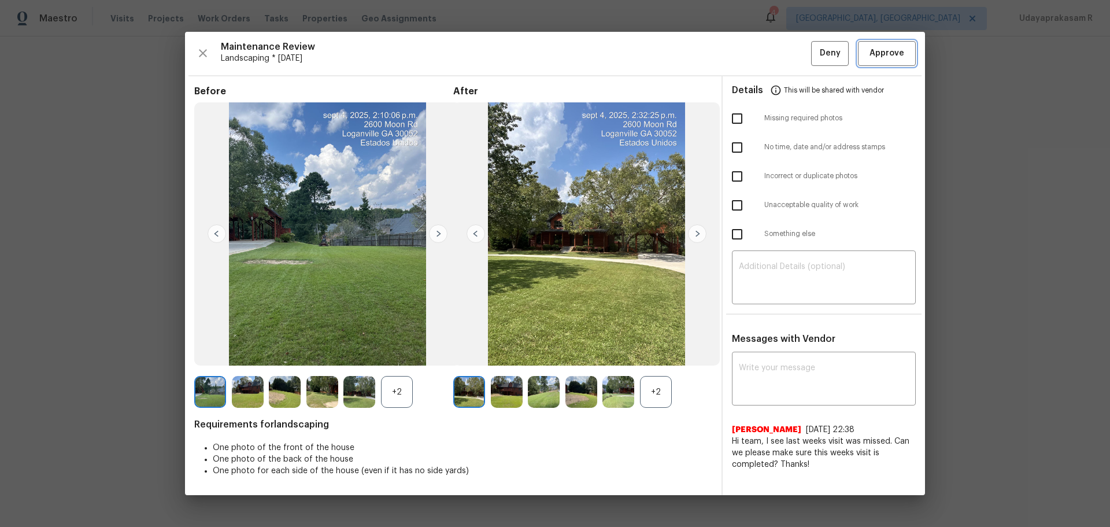
click at [789, 62] on button "Approve" at bounding box center [887, 53] width 58 height 25
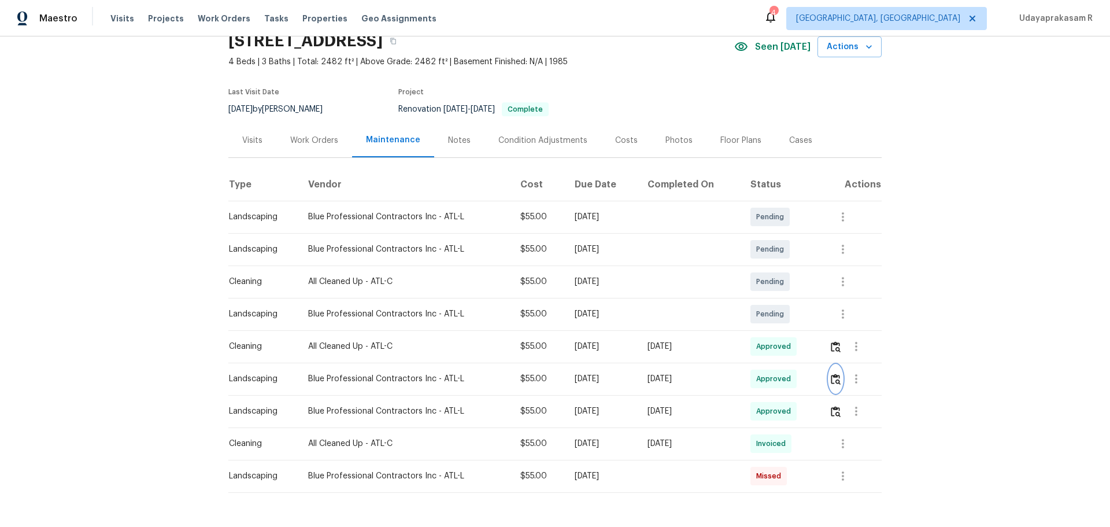
scroll to position [0, 0]
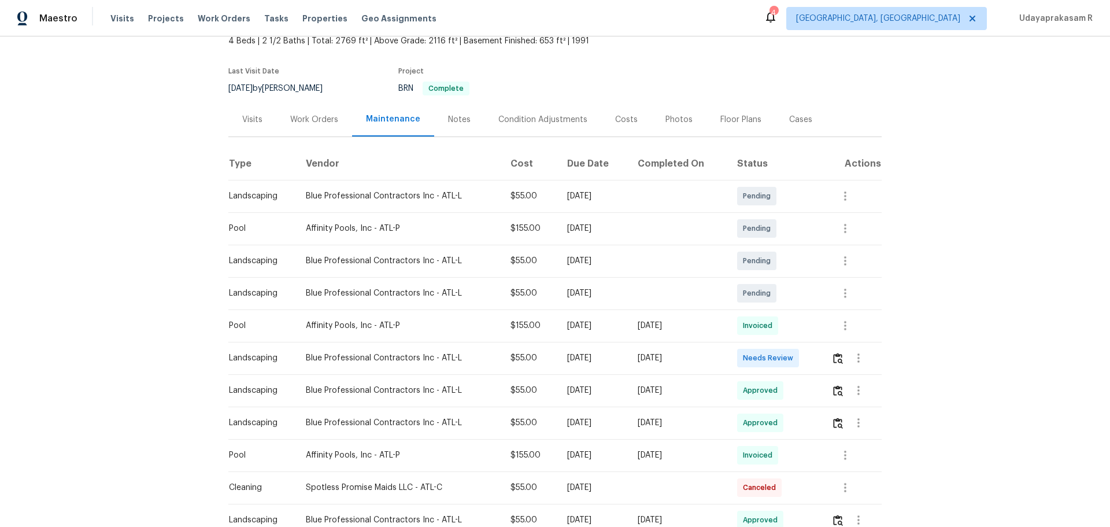
scroll to position [116, 0]
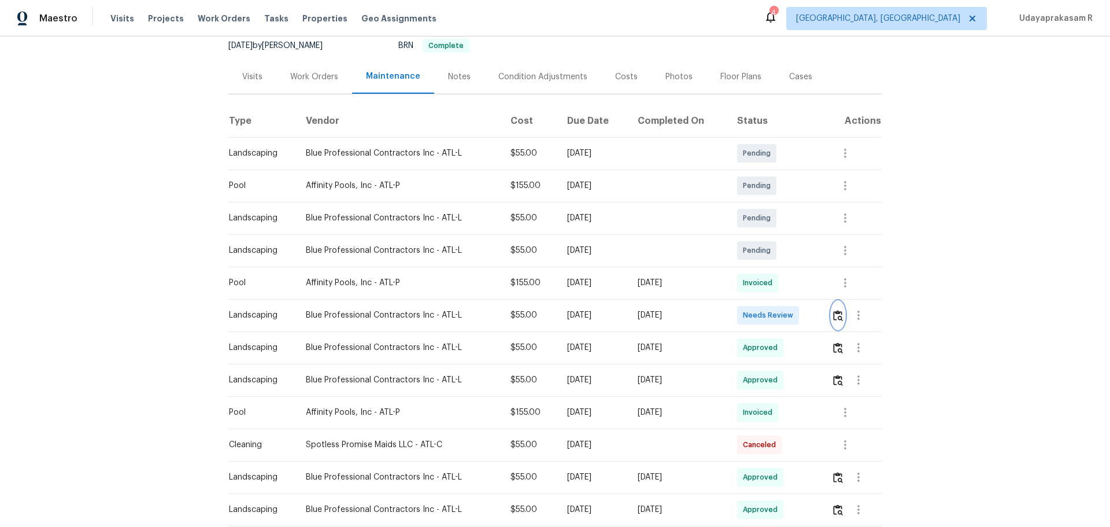
click at [789, 317] on img "button" at bounding box center [838, 315] width 10 height 11
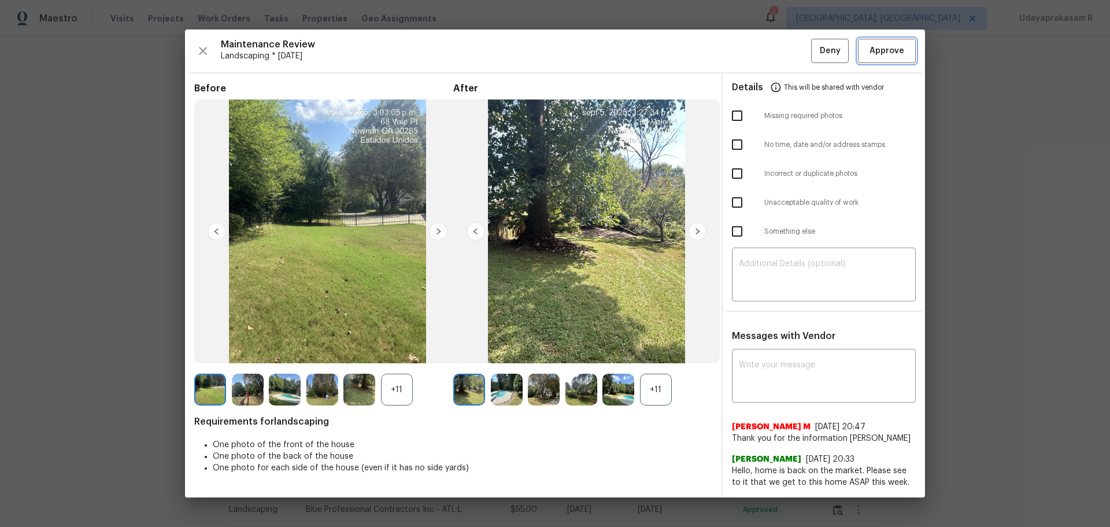
click at [789, 51] on span "Approve" at bounding box center [887, 51] width 35 height 14
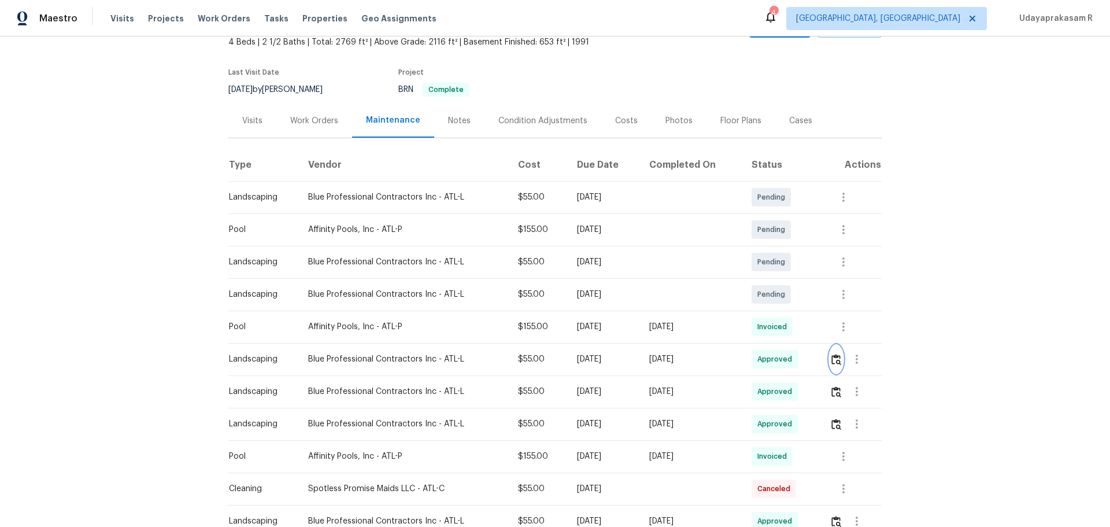
scroll to position [0, 0]
